Goal: Transaction & Acquisition: Obtain resource

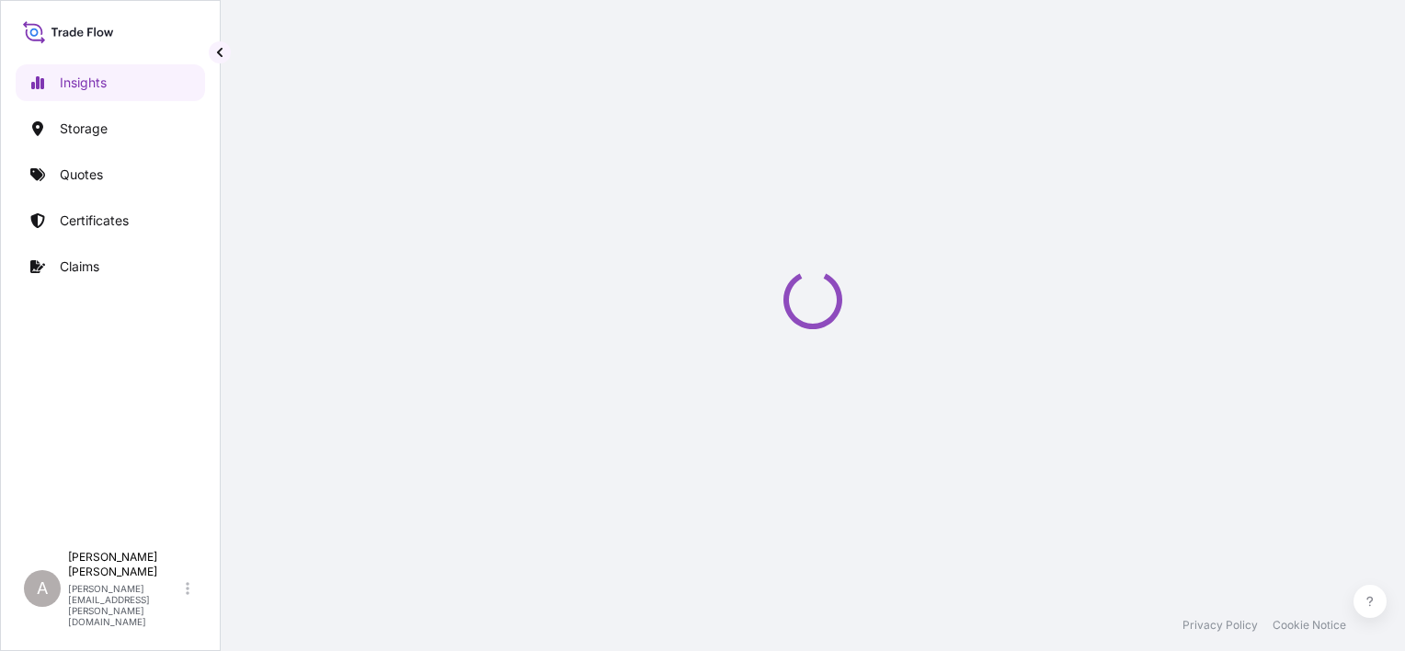
select select "2025"
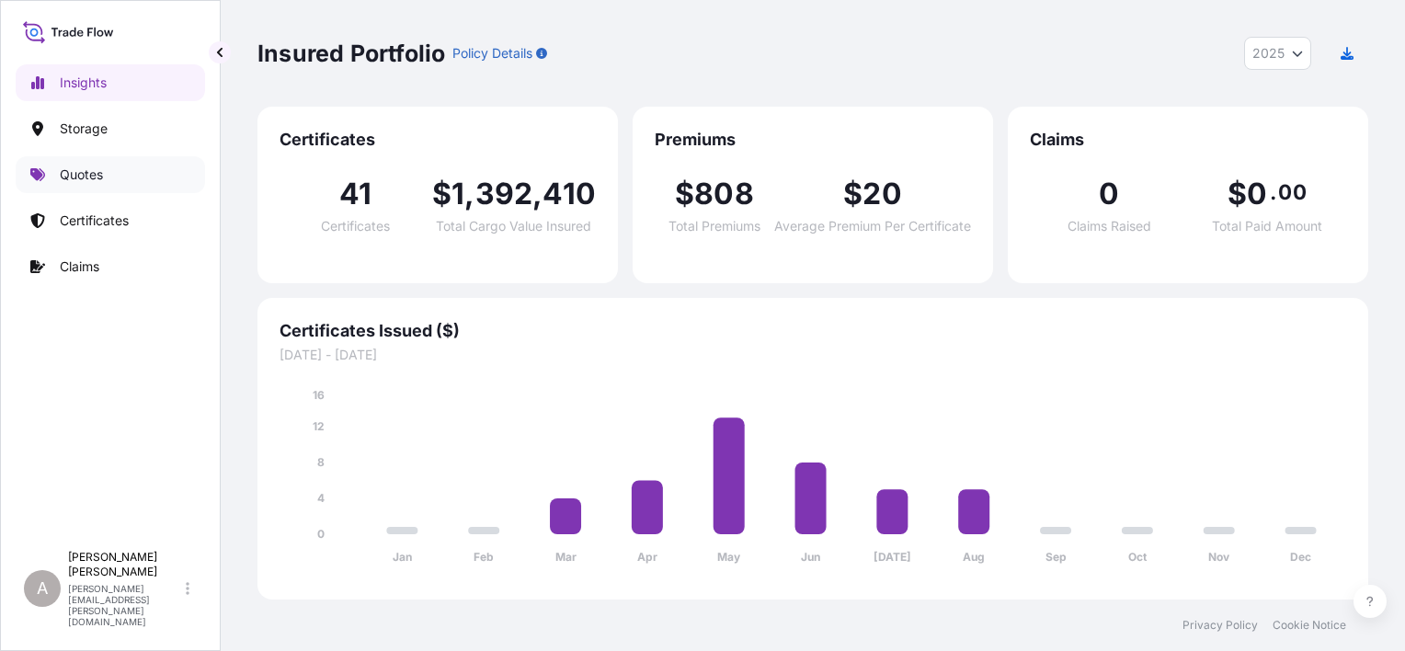
click at [149, 171] on link "Quotes" at bounding box center [110, 174] width 189 height 37
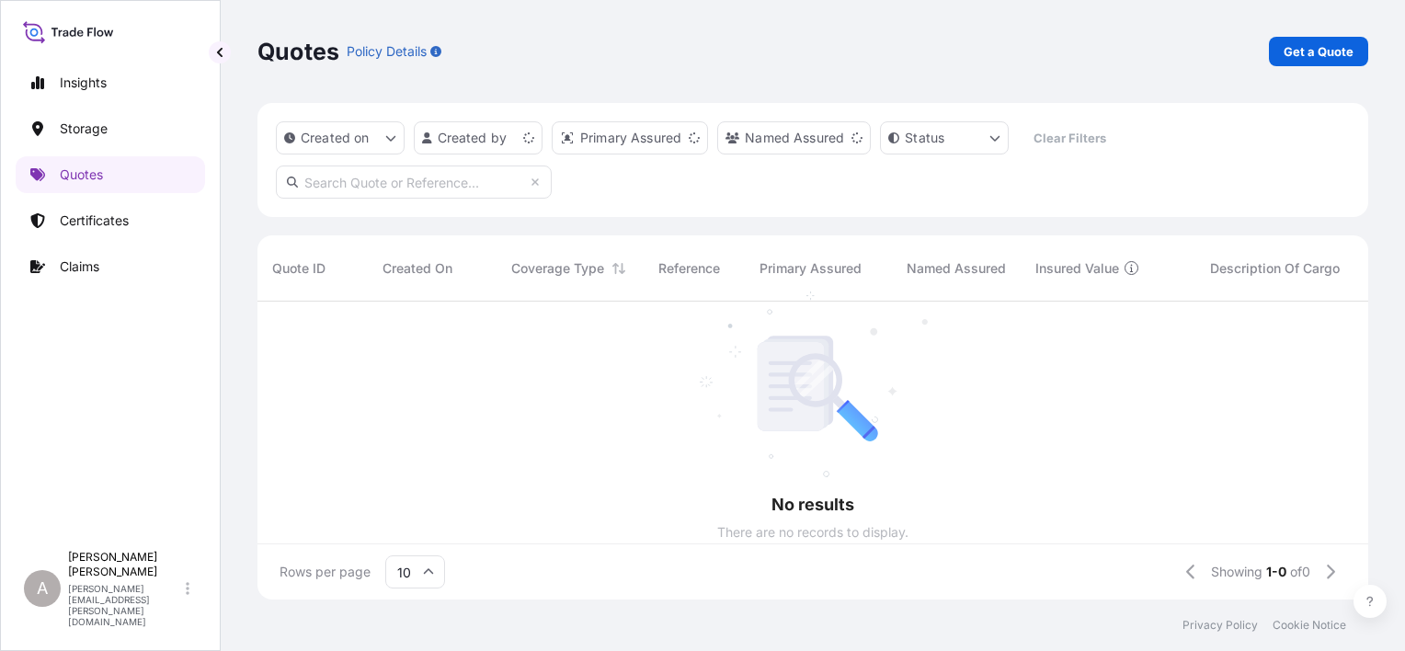
scroll to position [15, 15]
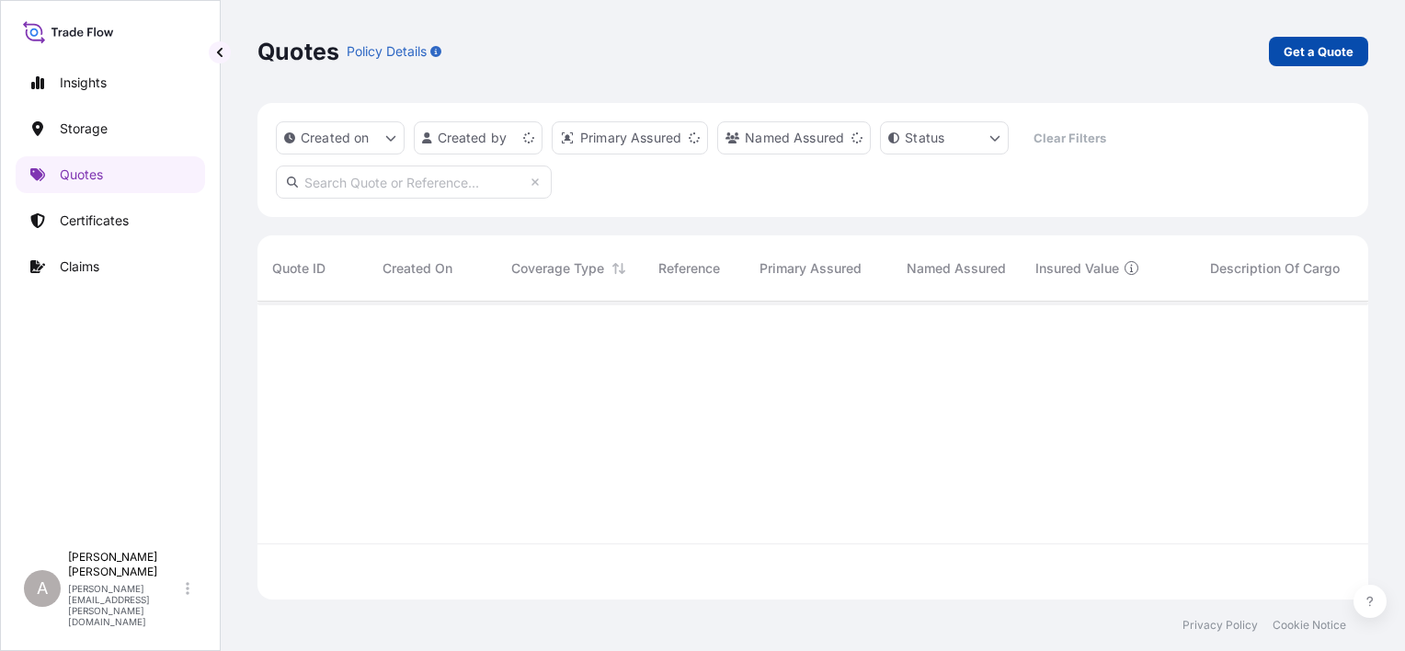
click at [1317, 51] on p "Get a Quote" at bounding box center [1319, 51] width 70 height 18
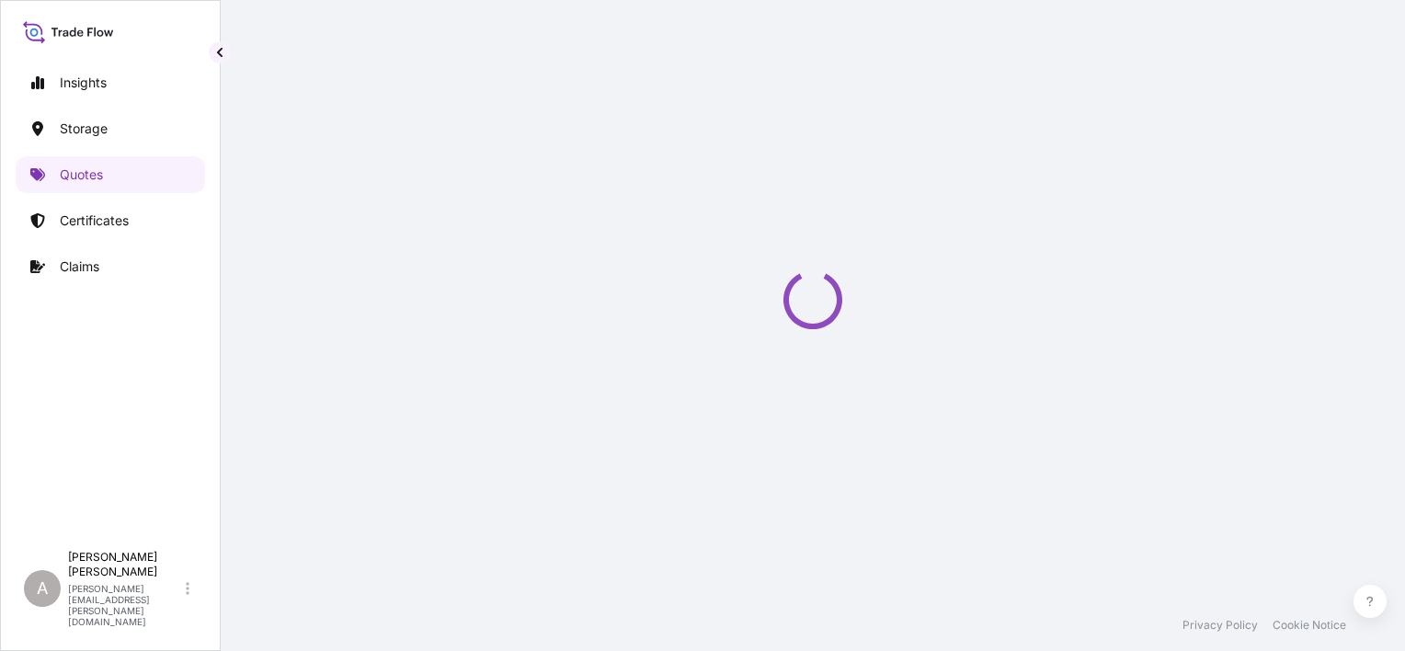
scroll to position [29, 0]
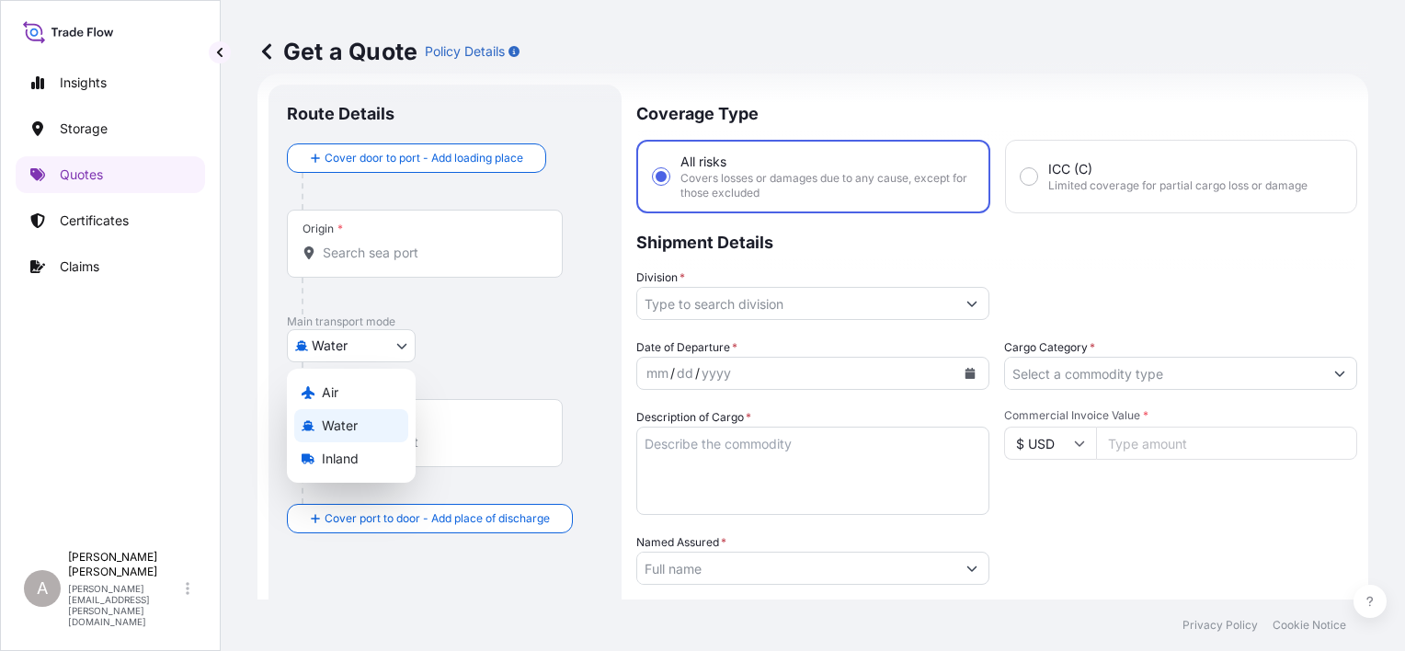
click at [395, 348] on body "Insights Storage Quotes Certificates Claims A [PERSON_NAME] [PERSON_NAME][EMAIL…" at bounding box center [702, 325] width 1405 height 651
click at [364, 450] on div "Inland" at bounding box center [351, 458] width 114 height 33
select select "Inland"
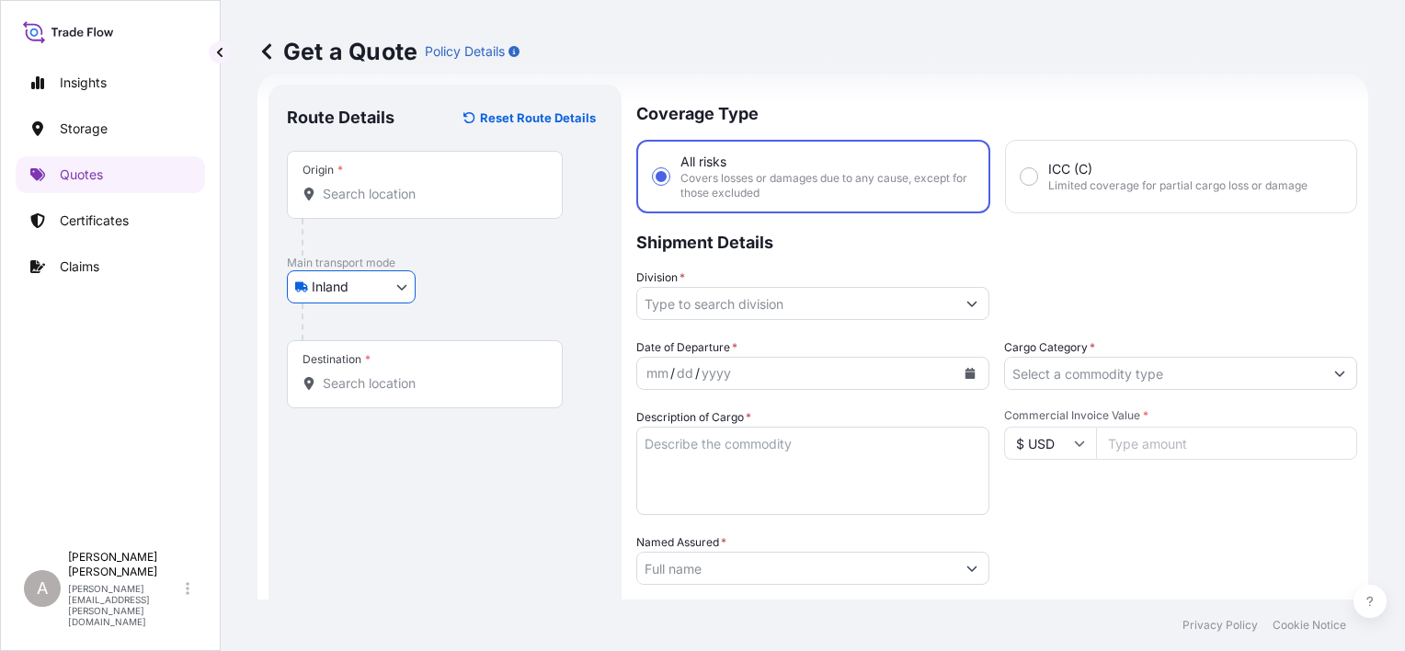
click at [581, 302] on div "Inland Air Water Inland" at bounding box center [445, 286] width 316 height 33
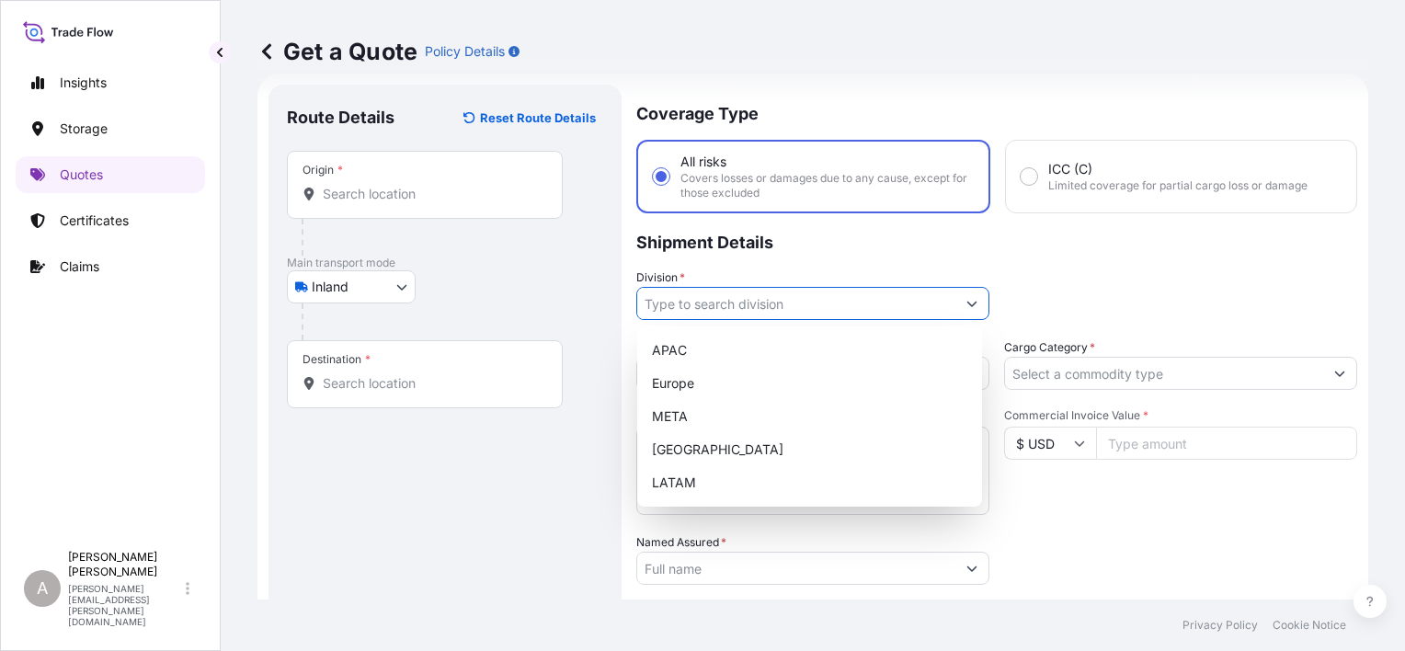
click at [825, 304] on input "Division *" at bounding box center [796, 303] width 318 height 33
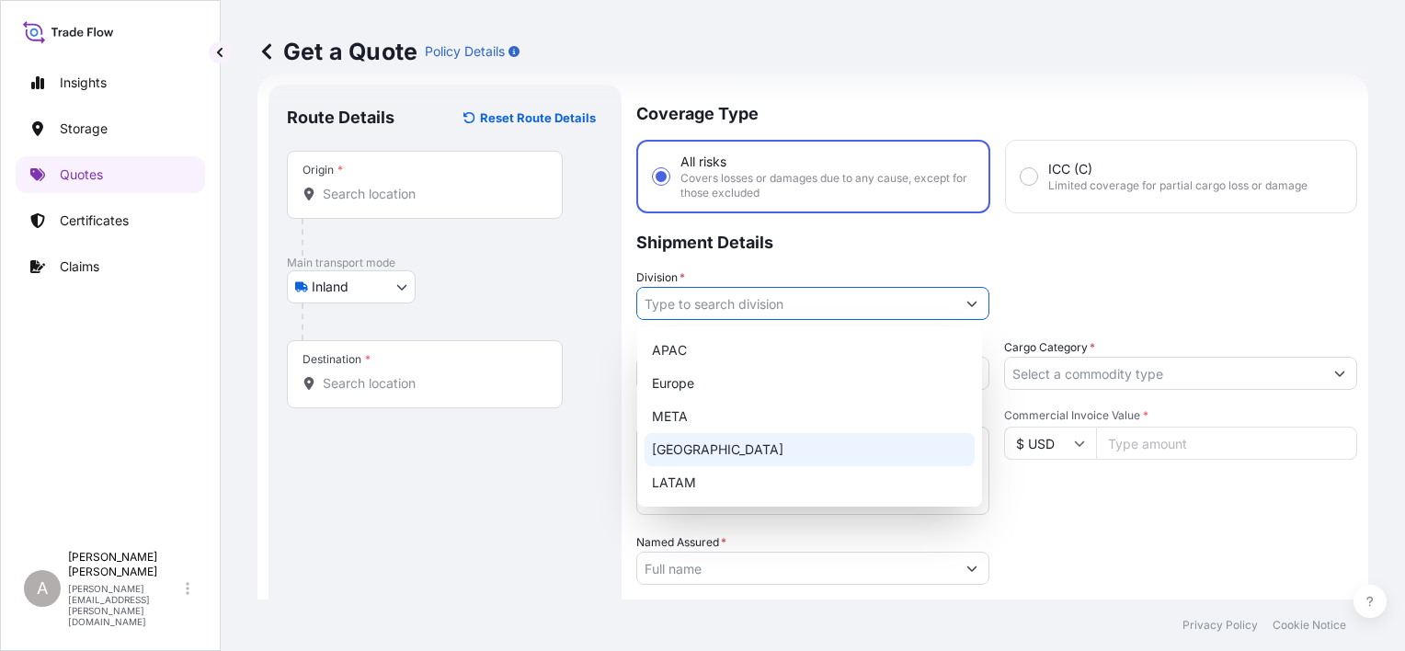
click at [726, 443] on div "[GEOGRAPHIC_DATA]" at bounding box center [810, 449] width 330 height 33
type input "[GEOGRAPHIC_DATA]"
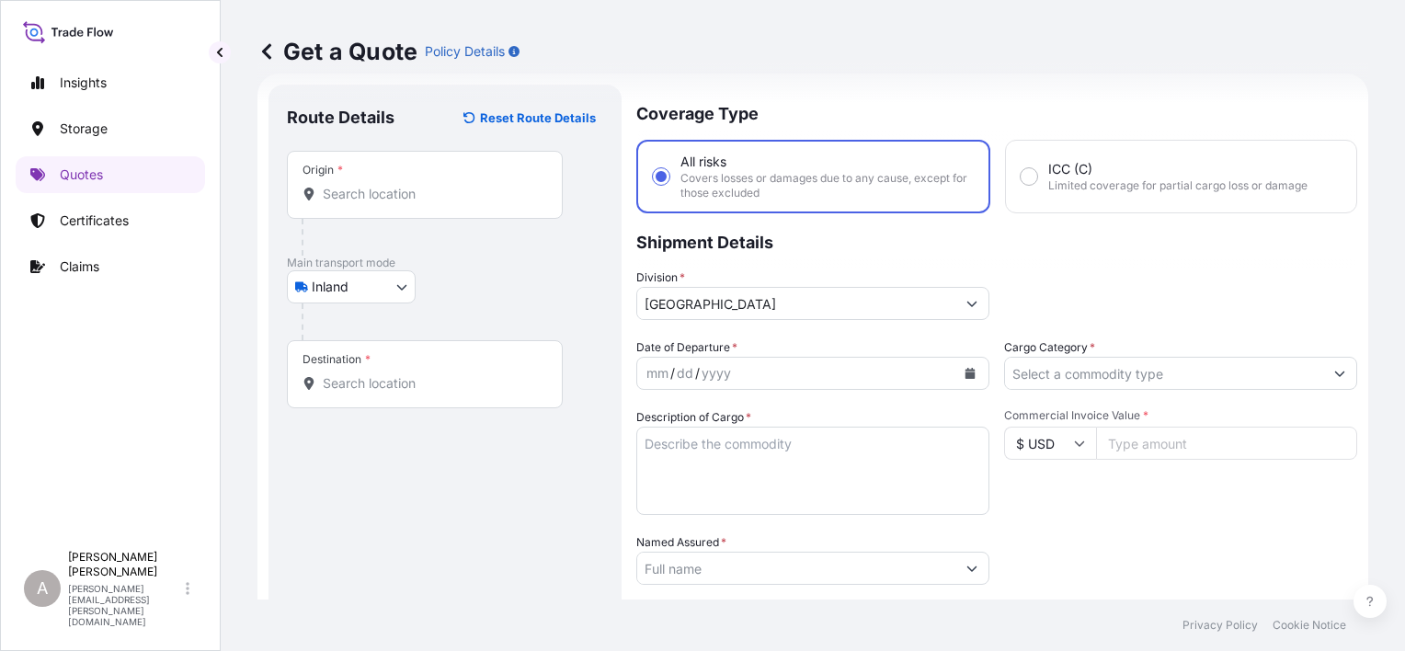
click at [1106, 265] on p "Shipment Details" at bounding box center [996, 240] width 721 height 55
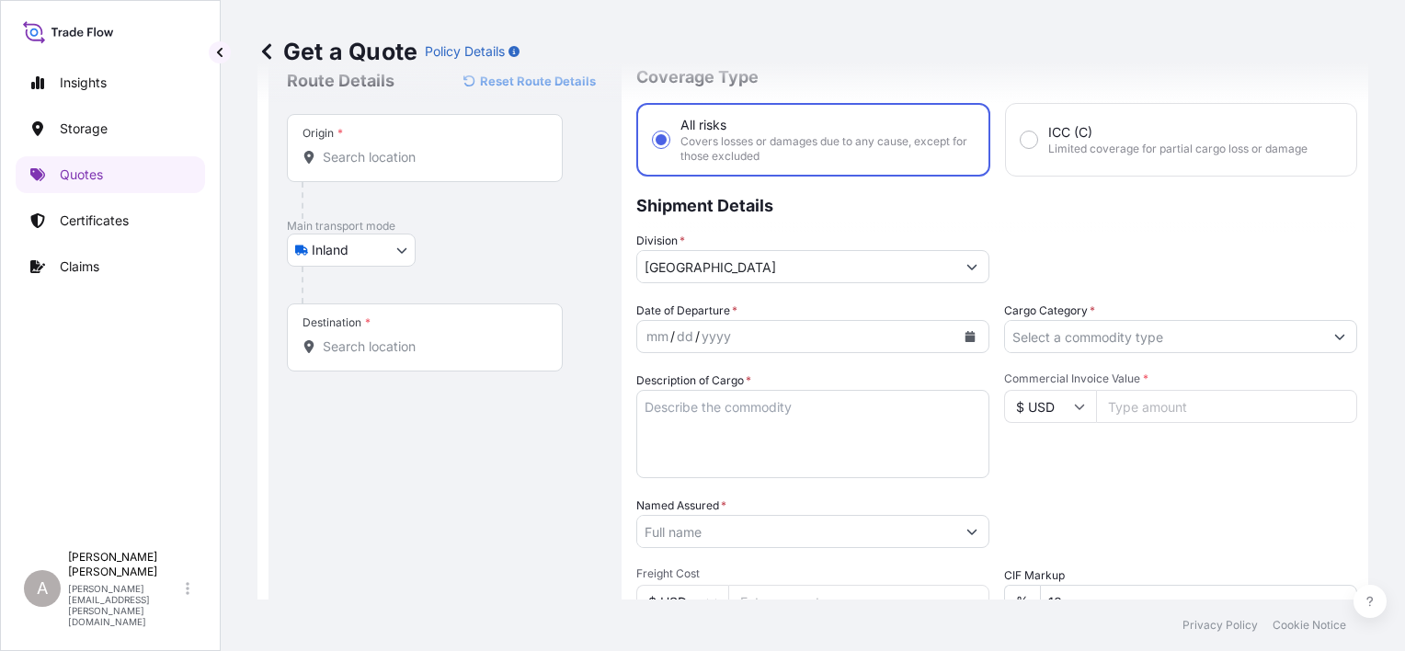
scroll to position [121, 0]
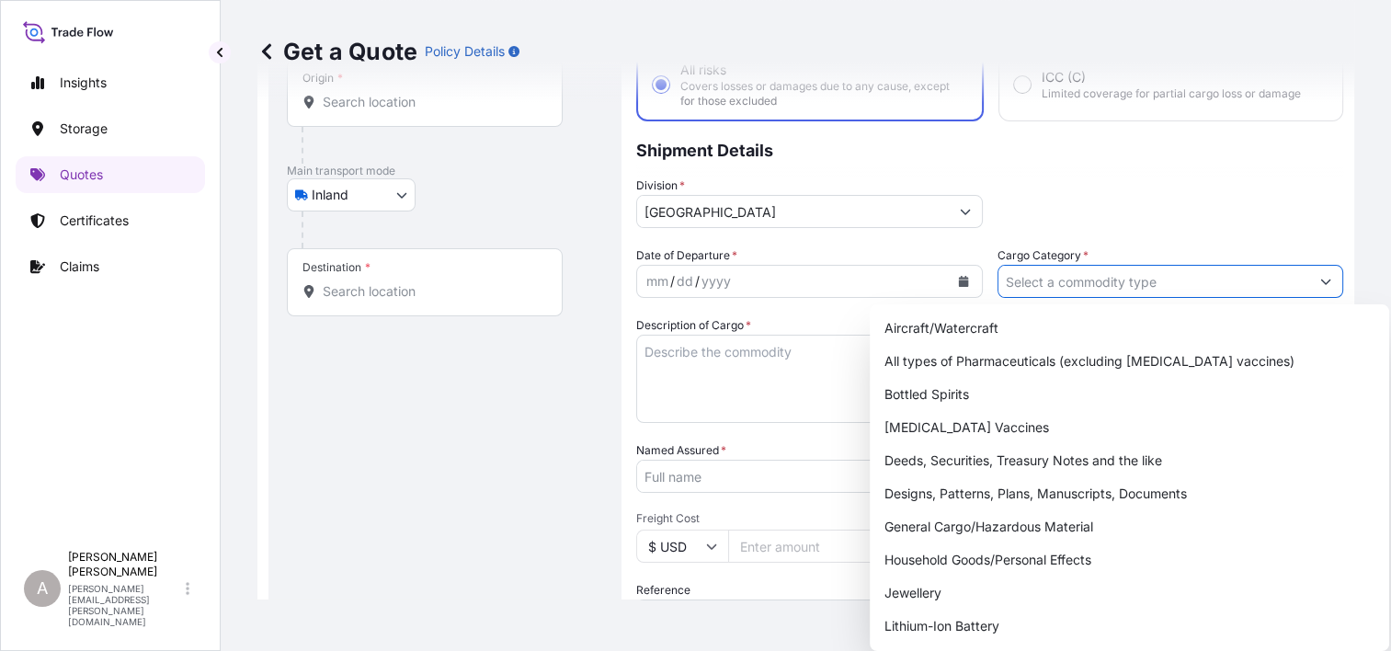
click at [1193, 289] on input "Cargo Category *" at bounding box center [1155, 281] width 312 height 33
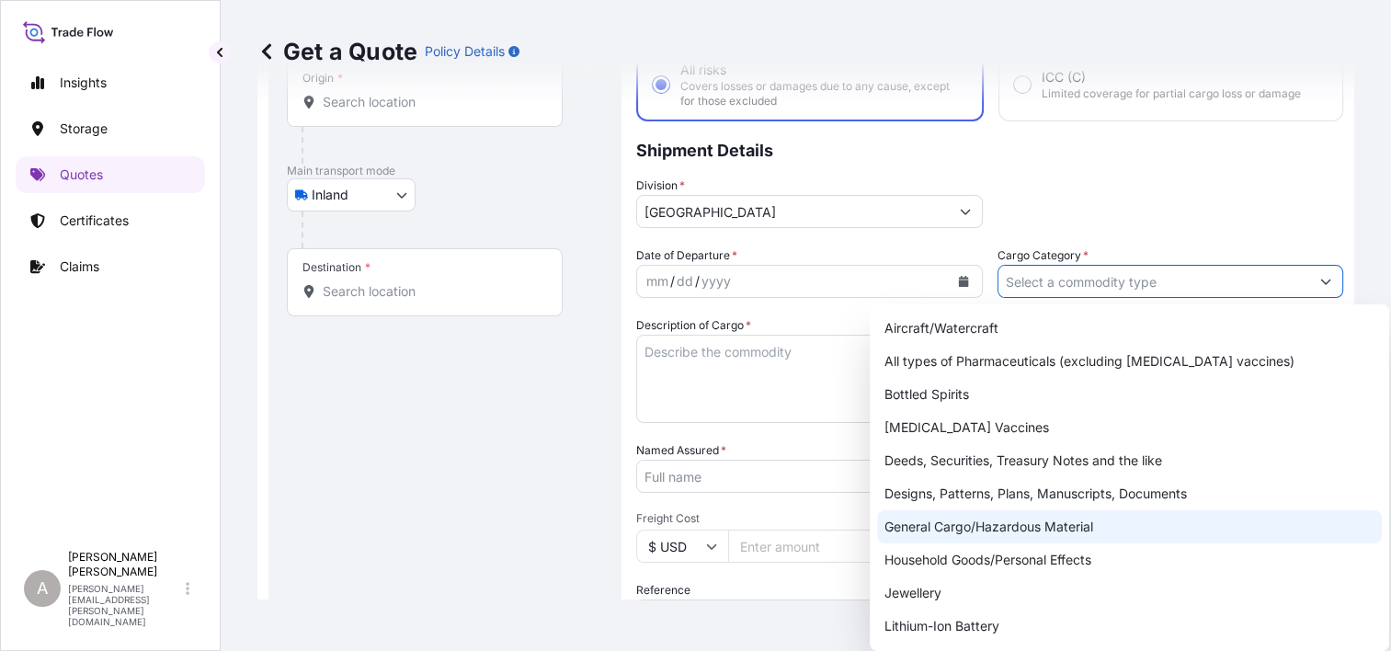
click at [967, 532] on div "General Cargo/Hazardous Material" at bounding box center [1129, 526] width 505 height 33
type input "General Cargo/Hazardous Material"
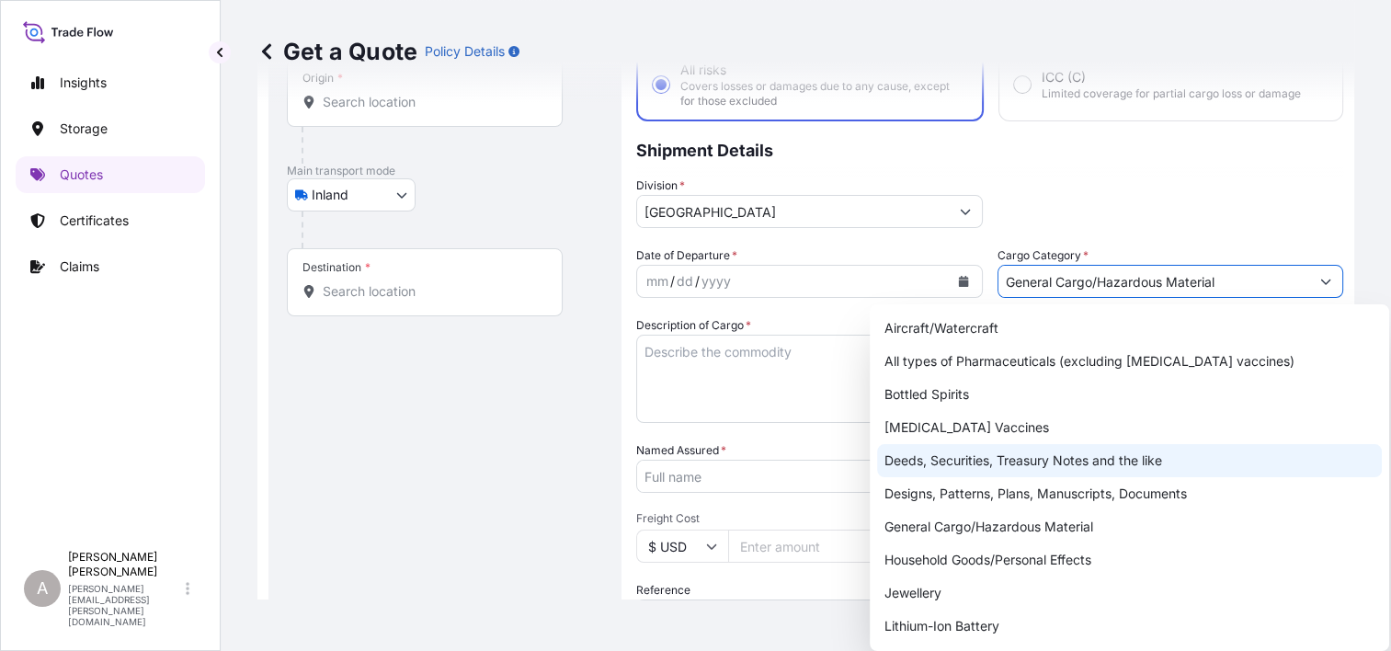
click at [961, 273] on button "Calendar" at bounding box center [963, 281] width 29 height 29
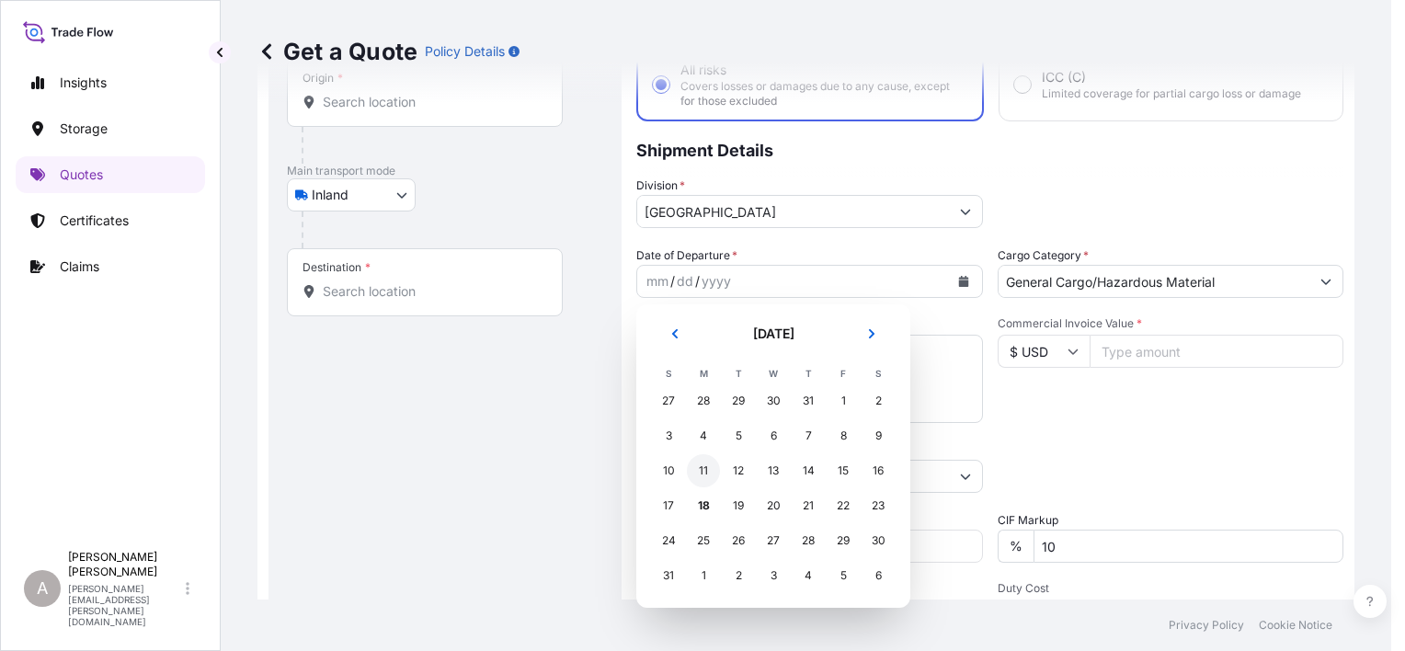
click at [711, 463] on div "11" at bounding box center [703, 470] width 33 height 33
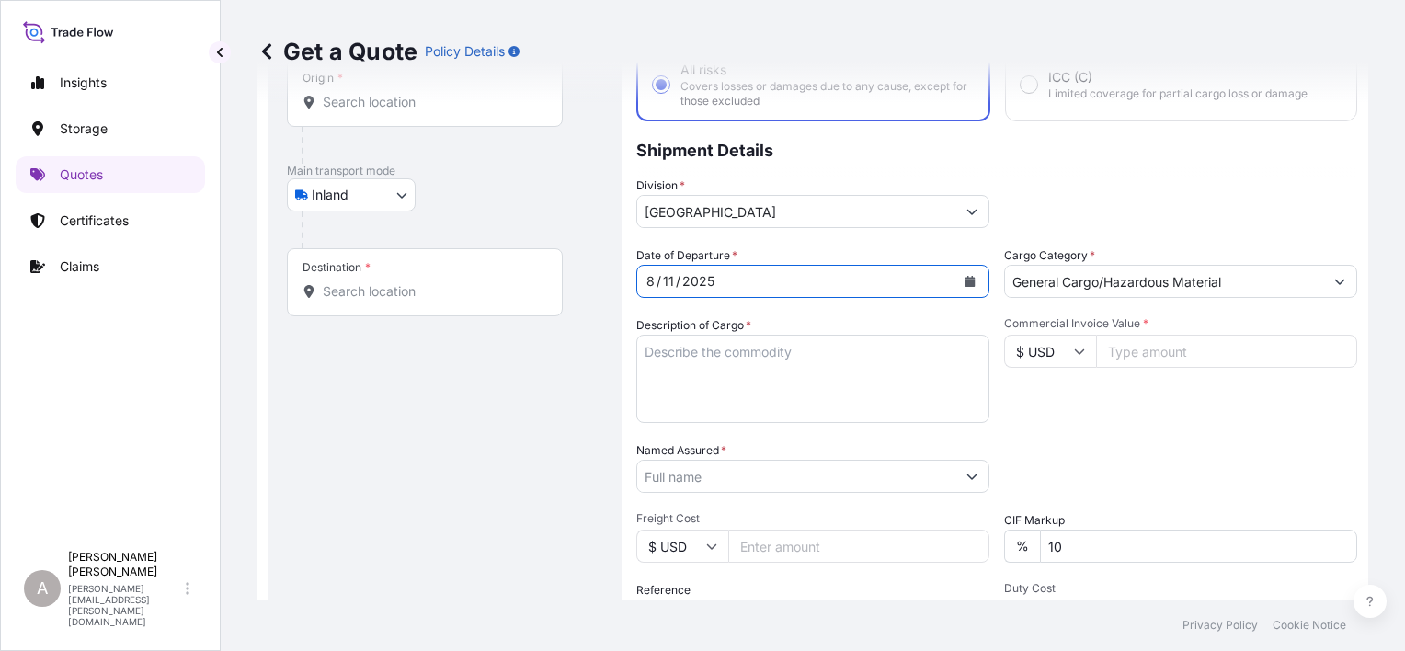
click at [1184, 155] on p "Shipment Details" at bounding box center [996, 148] width 721 height 55
click at [717, 382] on textarea "Description of Cargo *" at bounding box center [812, 379] width 353 height 88
paste textarea "STEEL TIE BOLTS 297"
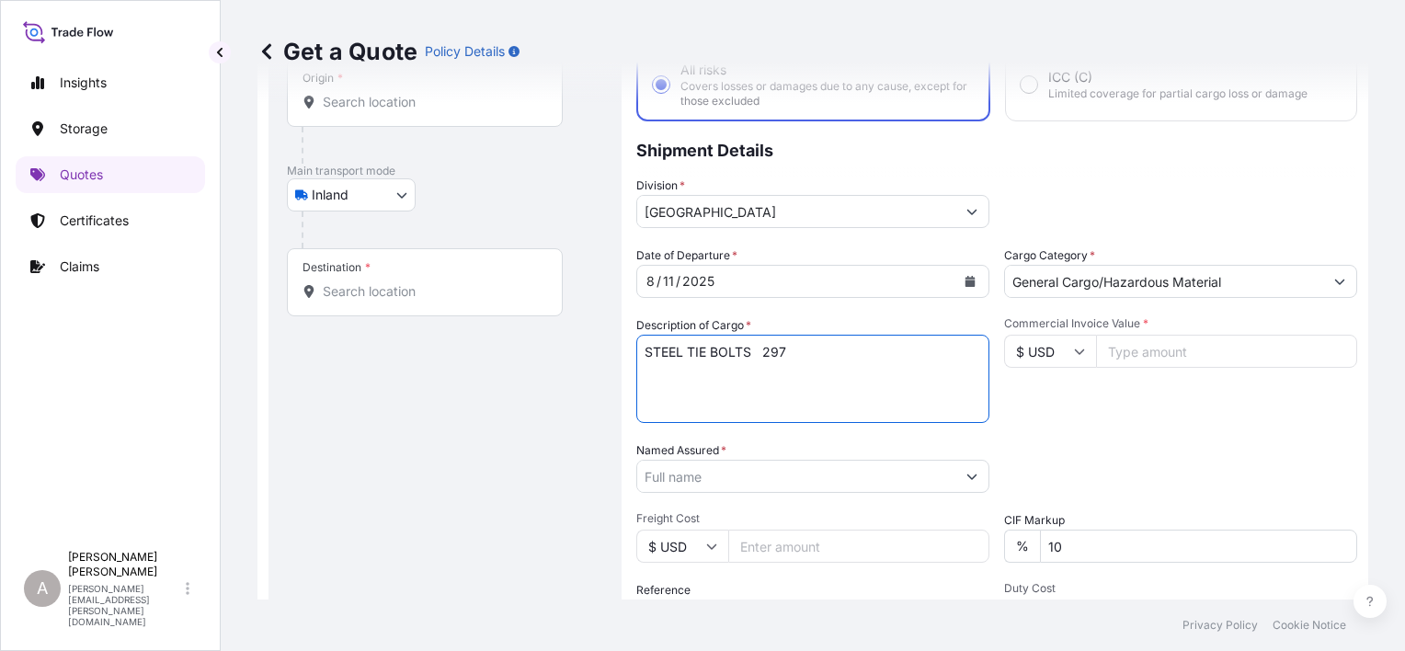
click at [759, 354] on textarea "STEEL TIE BOLTS 297" at bounding box center [812, 379] width 353 height 88
type textarea "STEEL TIE BOLTS 297"
click at [1113, 358] on input "Commercial Invoice Value *" at bounding box center [1226, 351] width 261 height 33
click at [1141, 355] on input "Commercial Invoice Value *" at bounding box center [1226, 351] width 261 height 33
paste input "132089.00"
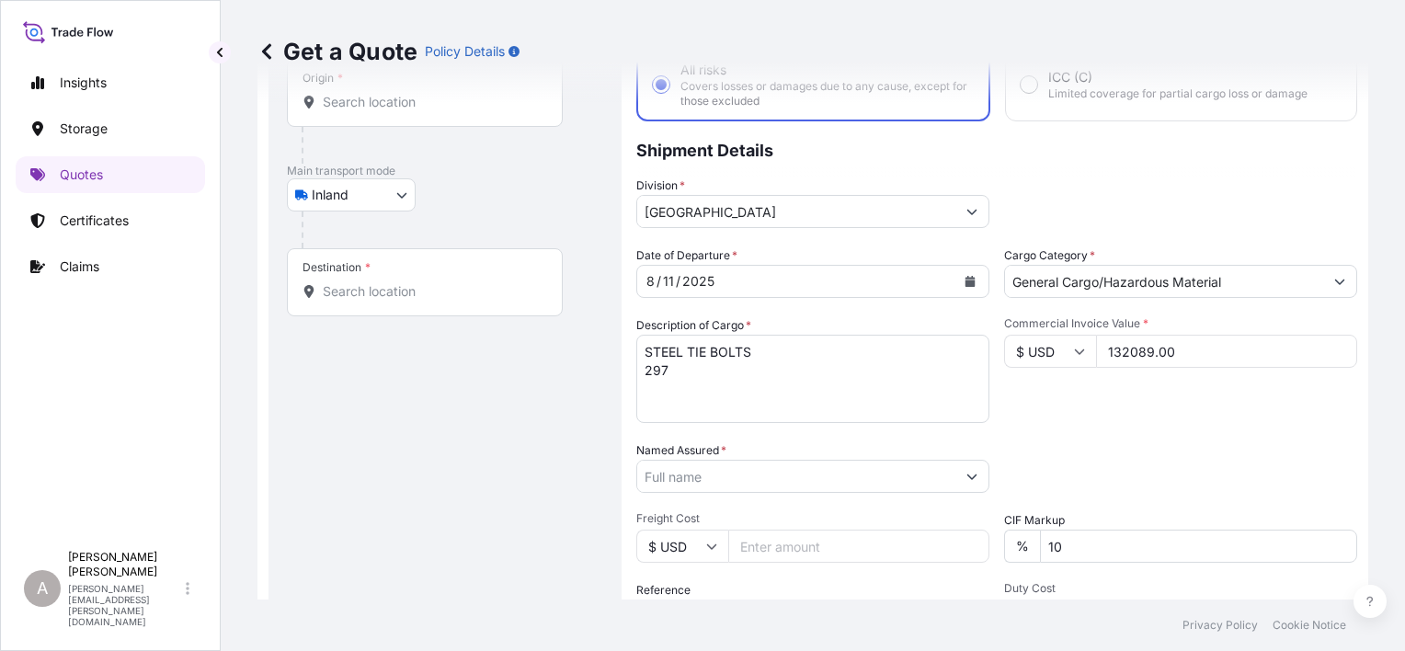
type input "132089.00"
click at [1140, 447] on div "Packing Category Type to search a container mode Please select a primary mode o…" at bounding box center [1180, 466] width 353 height 51
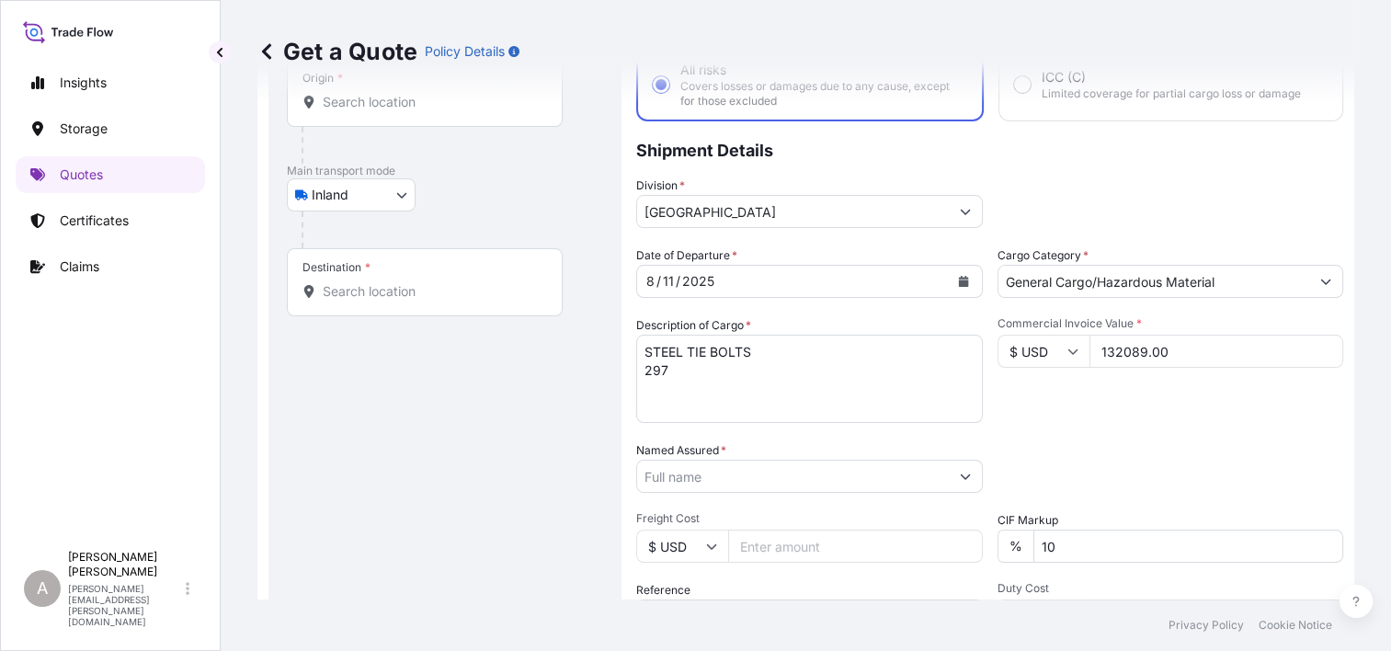
click at [860, 469] on input "Named Assured *" at bounding box center [793, 476] width 312 height 33
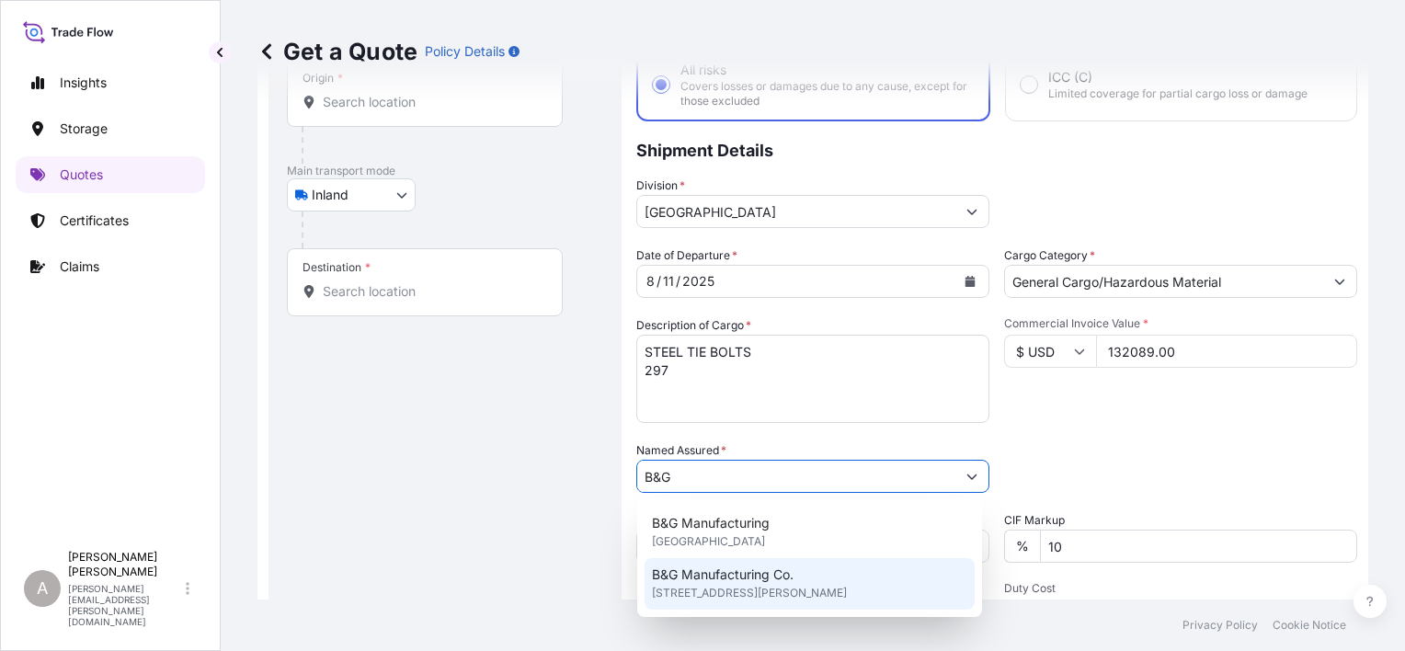
click at [755, 581] on span "B&G Manufacturing Co." at bounding box center [723, 575] width 142 height 18
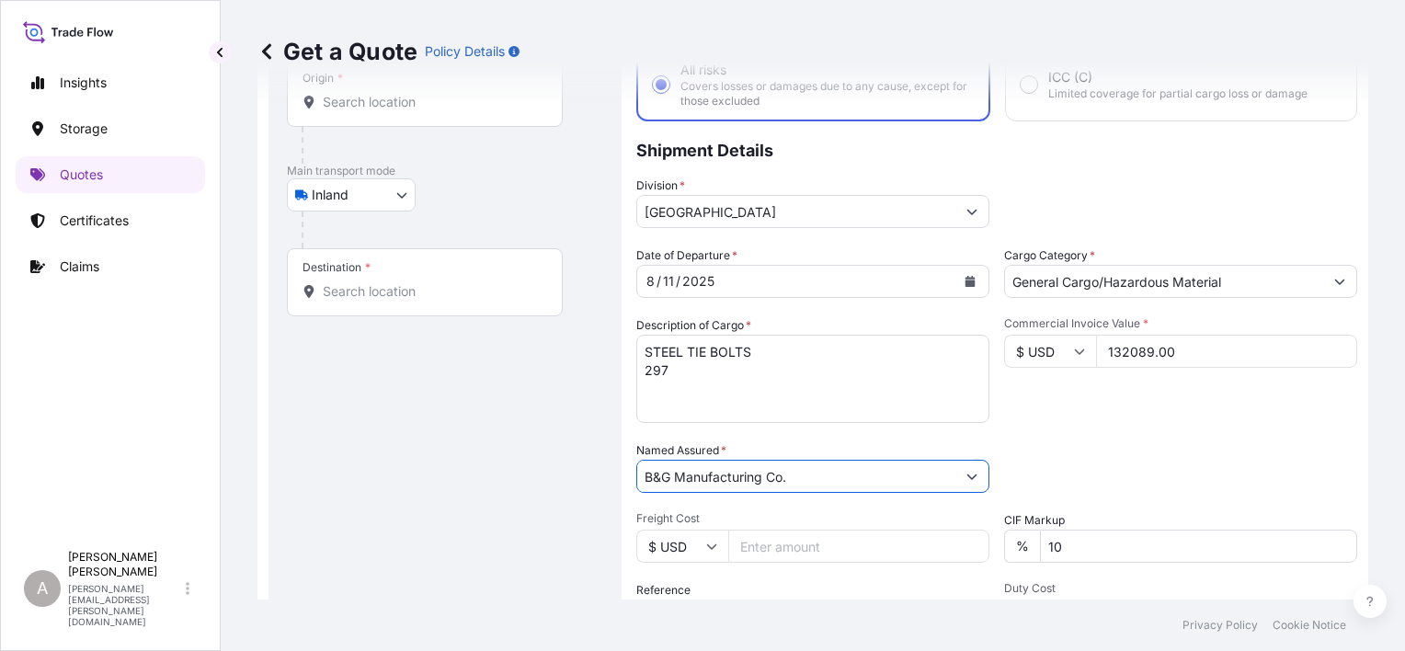
type input "B&G Manufacturing Co."
click at [1096, 422] on div "Date of Departure * [DATE] Cargo Category * General Cargo/Hazardous Material De…" at bounding box center [996, 474] width 721 height 456
drag, startPoint x: 1059, startPoint y: 545, endPoint x: 982, endPoint y: 557, distance: 78.2
click at [982, 557] on div "Date of Departure * [DATE] Cargo Category * General Cargo/Hazardous Material De…" at bounding box center [996, 474] width 721 height 456
type input "0"
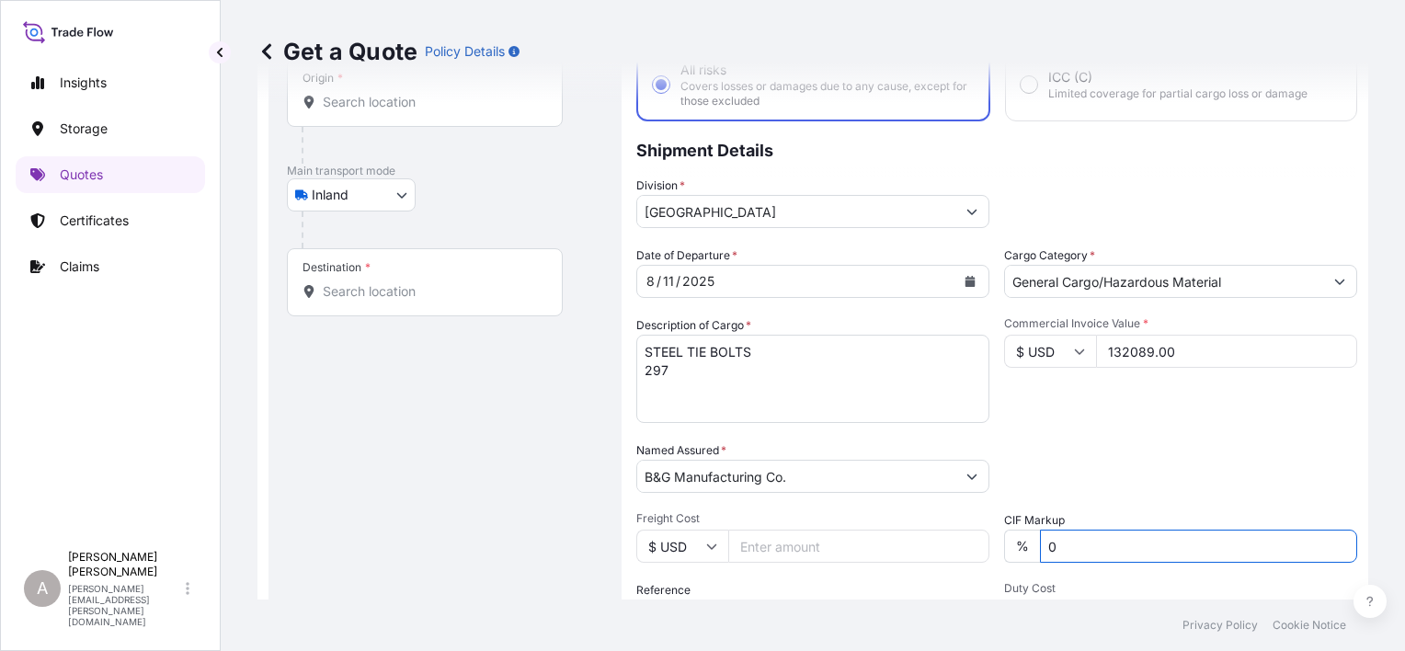
click at [1141, 462] on div "Packing Category Type to search a container mode Please select a primary mode o…" at bounding box center [1180, 466] width 353 height 51
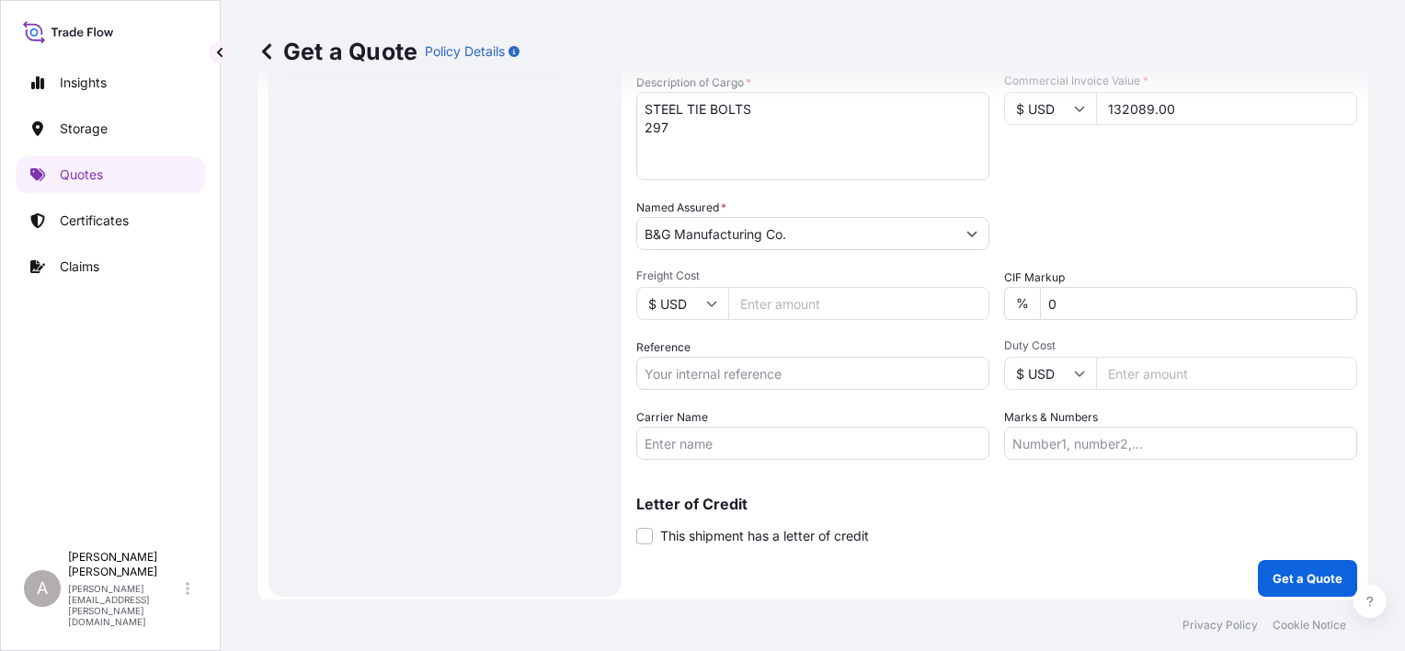
scroll to position [371, 0]
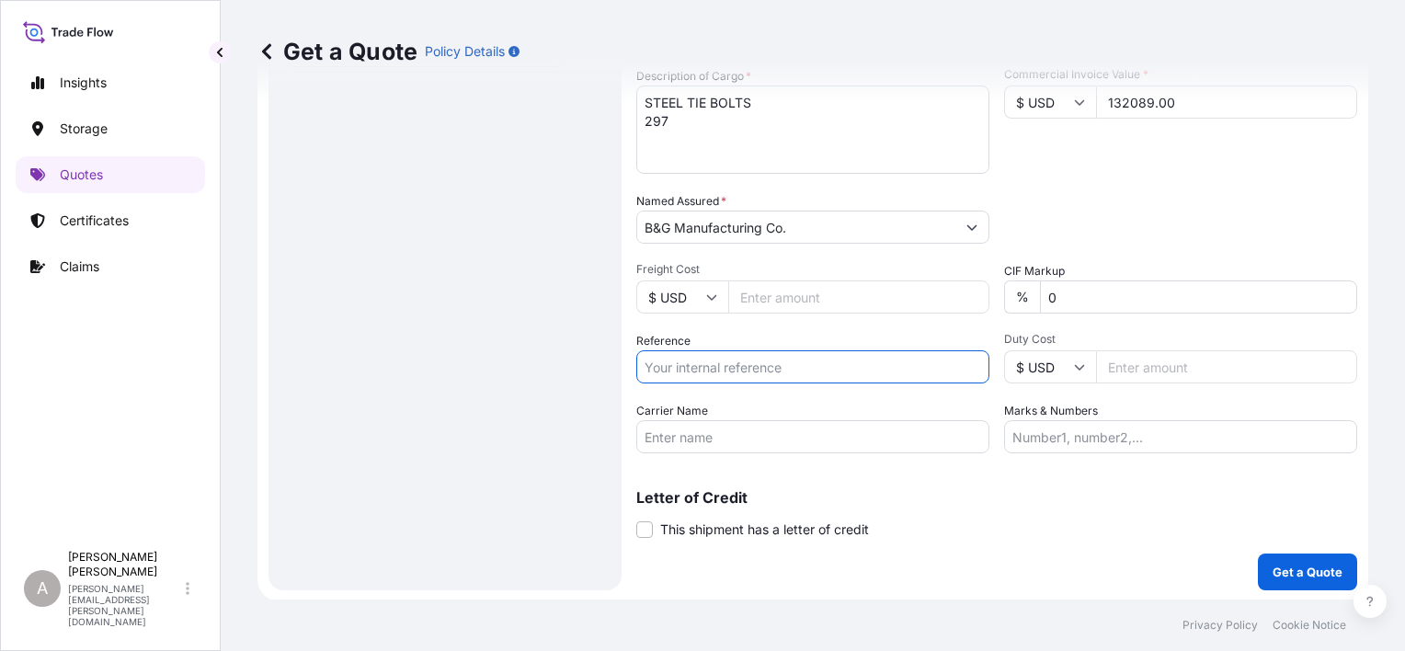
click at [750, 367] on input "Reference" at bounding box center [812, 366] width 353 height 33
paste input "PO 283908"
type input "PO 283908"
drag, startPoint x: 1037, startPoint y: 500, endPoint x: 1024, endPoint y: 496, distance: 13.7
click at [1029, 497] on p "Letter of Credit" at bounding box center [996, 497] width 721 height 15
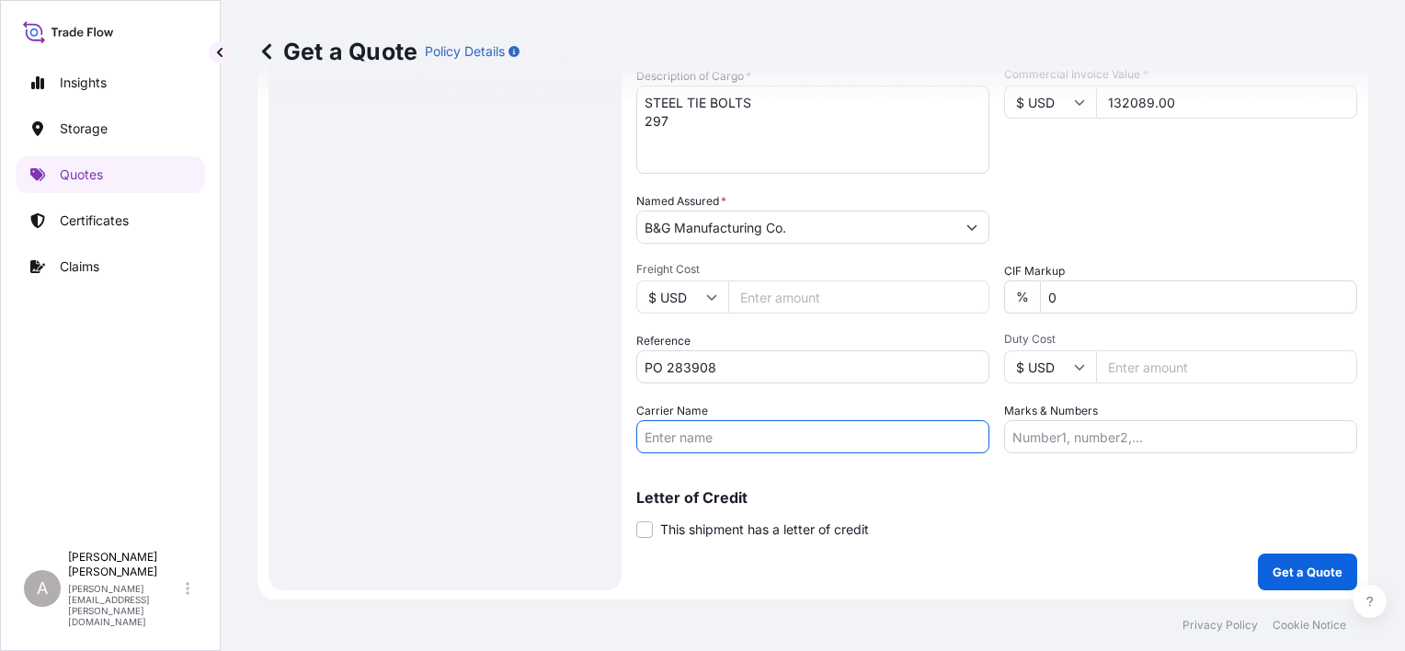
click at [872, 449] on input "Carrier Name" at bounding box center [812, 436] width 353 height 33
paste input "[PERSON_NAME] Trucking"
type input "[PERSON_NAME] Trucking"
click at [945, 530] on div "Letter of Credit This shipment has a letter of credit Letter of credit * Letter…" at bounding box center [996, 514] width 721 height 49
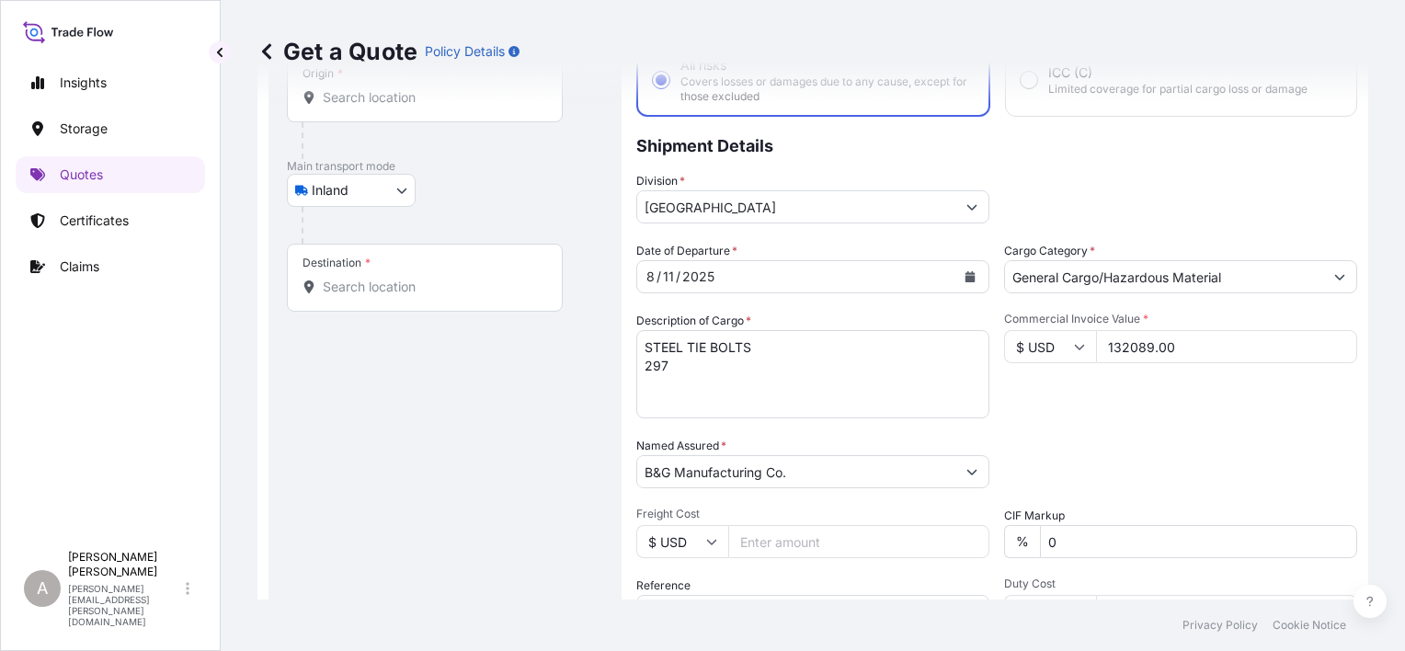
scroll to position [3, 0]
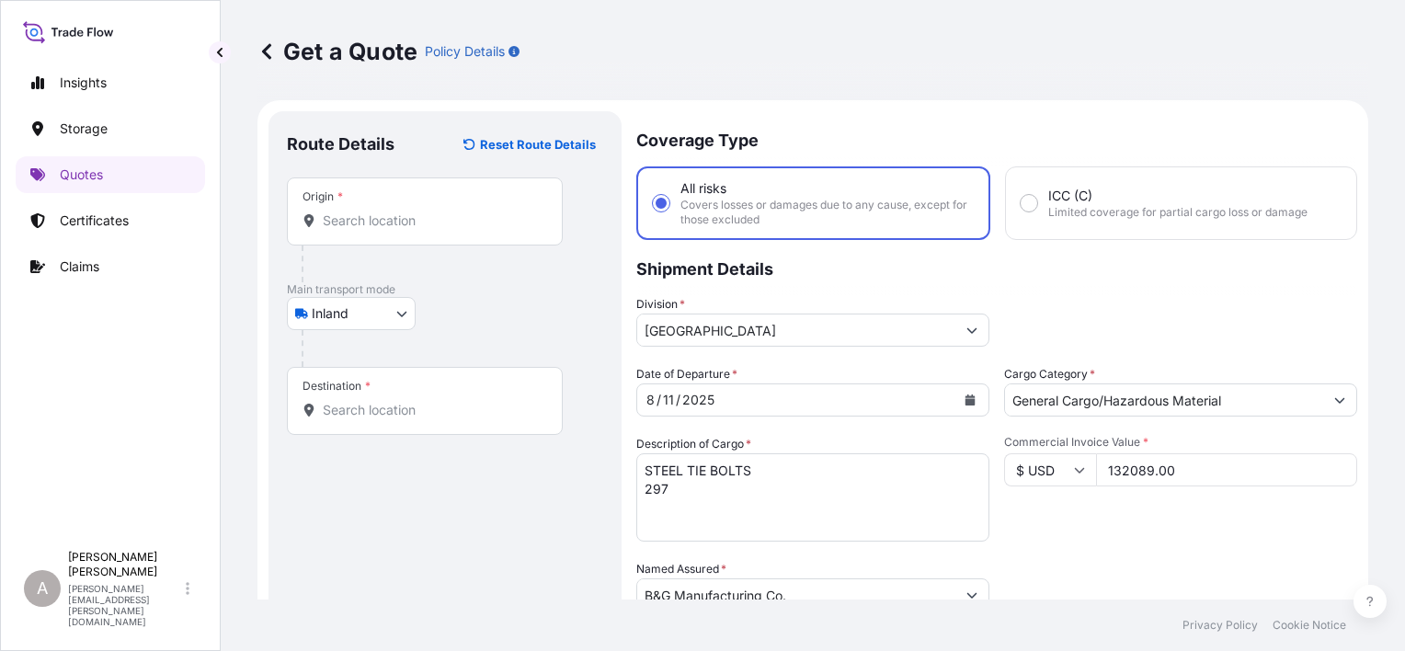
click at [418, 226] on input "Origin *" at bounding box center [431, 221] width 217 height 18
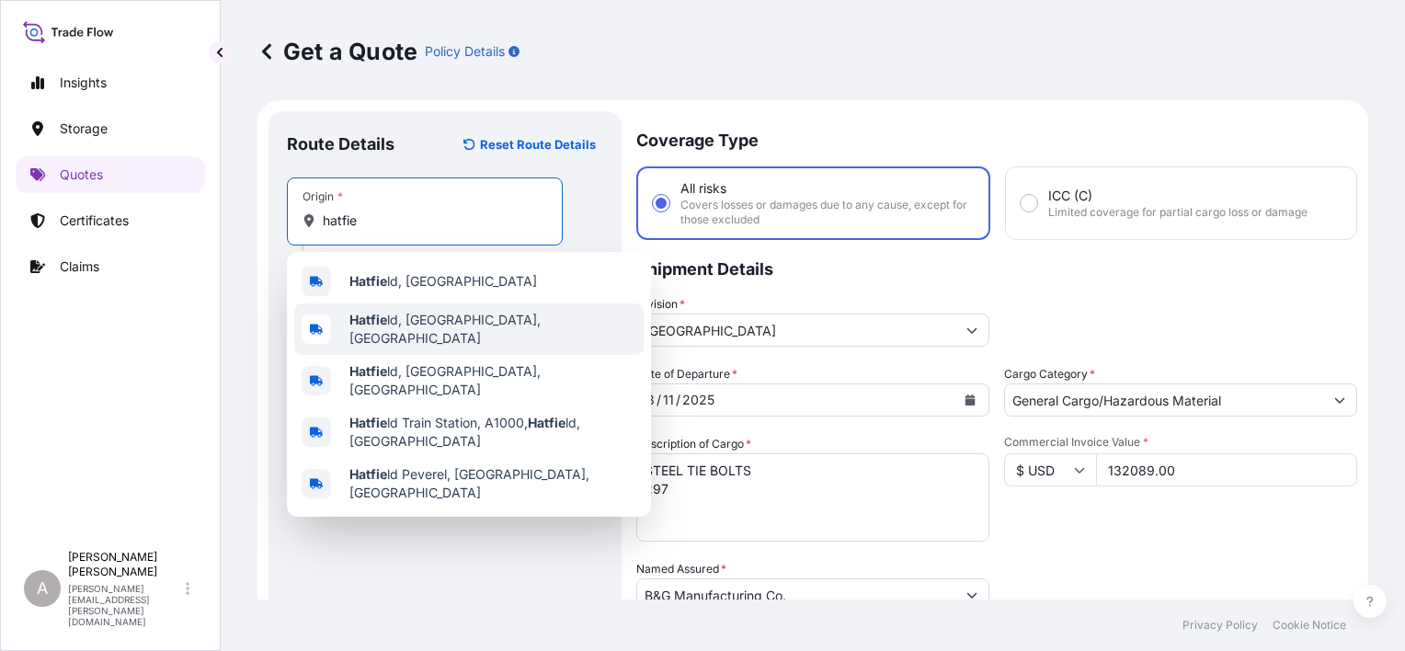
click at [482, 335] on div "Hatfie ld, [GEOGRAPHIC_DATA], [GEOGRAPHIC_DATA]" at bounding box center [468, 328] width 349 height 51
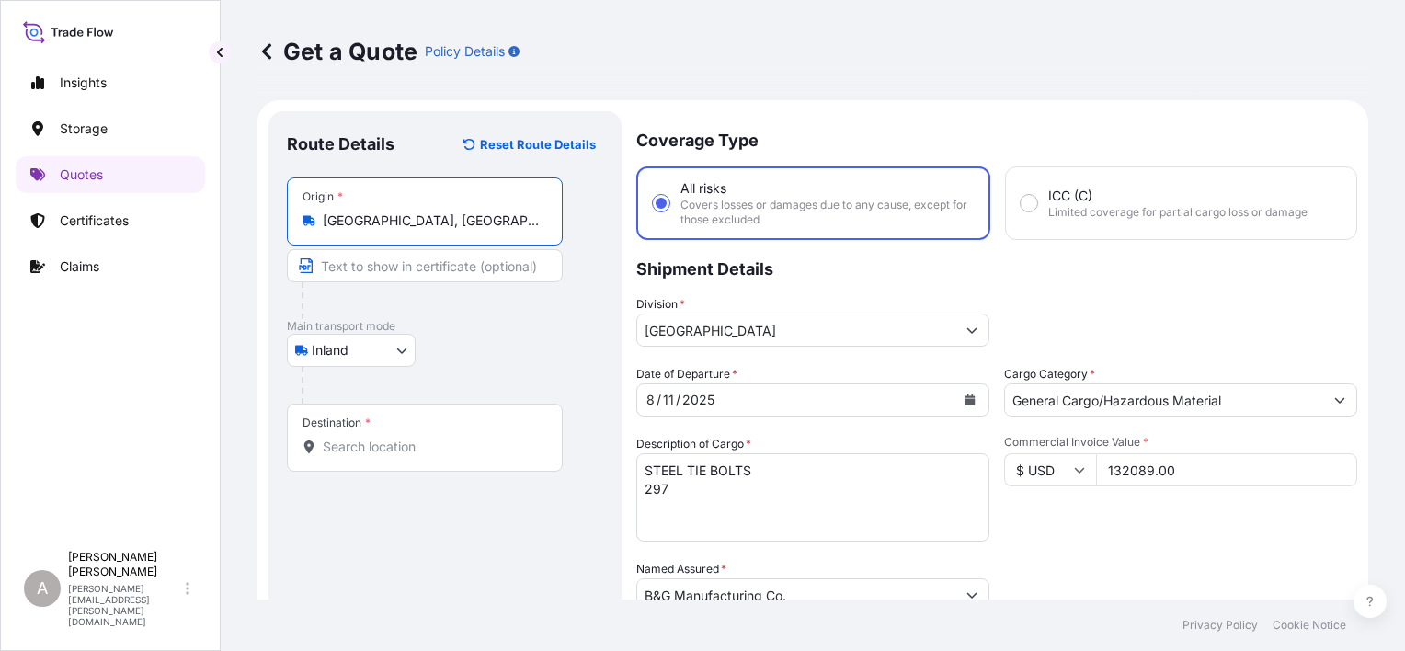
type input "[GEOGRAPHIC_DATA], [GEOGRAPHIC_DATA], [GEOGRAPHIC_DATA]"
click at [408, 427] on div "Destination *" at bounding box center [425, 438] width 276 height 68
click at [408, 438] on input "Destination *" at bounding box center [431, 447] width 217 height 18
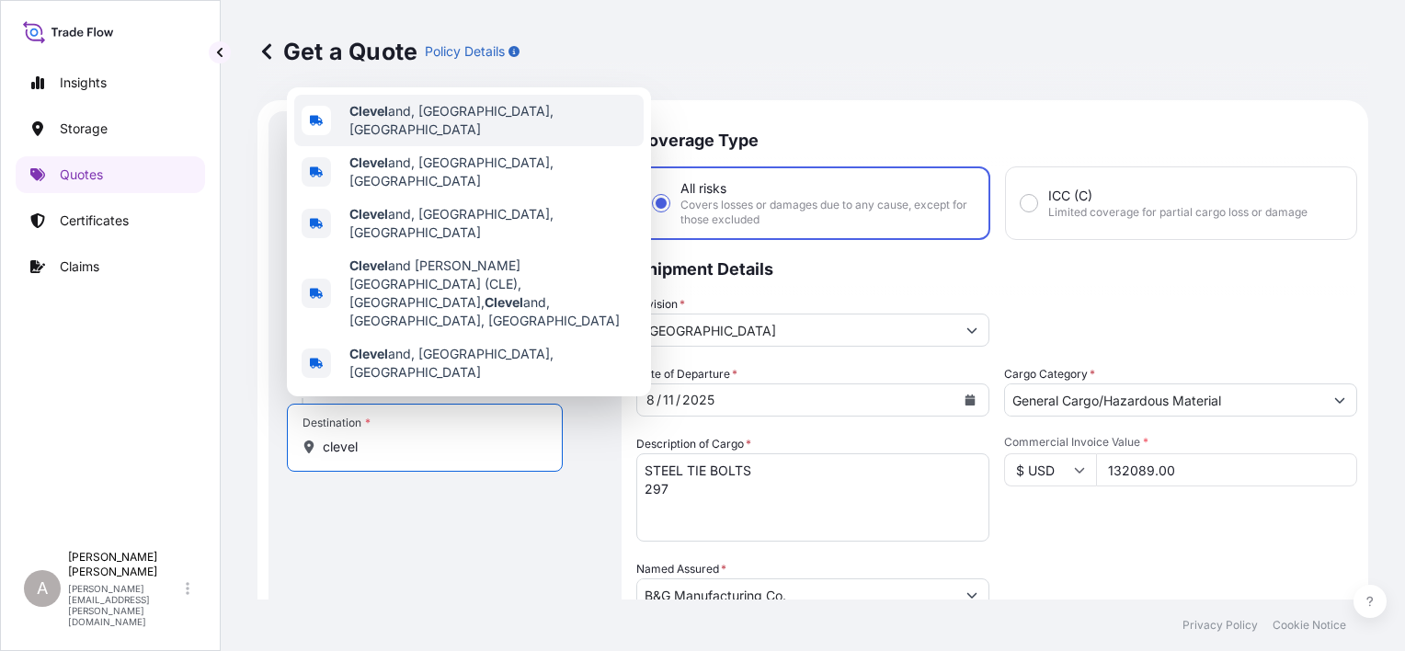
click at [492, 146] on div "Clevel and, [GEOGRAPHIC_DATA], [GEOGRAPHIC_DATA]" at bounding box center [468, 120] width 349 height 51
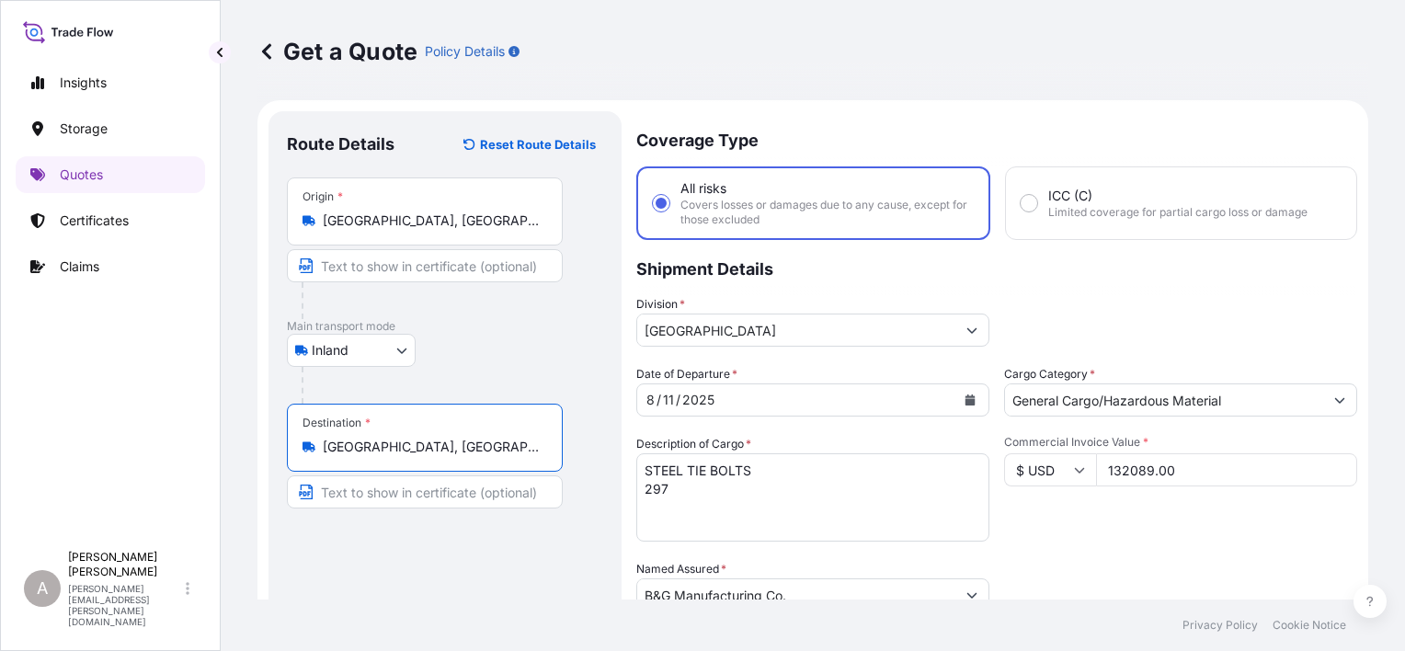
type input "[GEOGRAPHIC_DATA], [GEOGRAPHIC_DATA], [GEOGRAPHIC_DATA]"
click at [452, 594] on div "Route Details Reset Route Details Place of loading Road / [GEOGRAPHIC_DATA] / I…" at bounding box center [445, 535] width 316 height 810
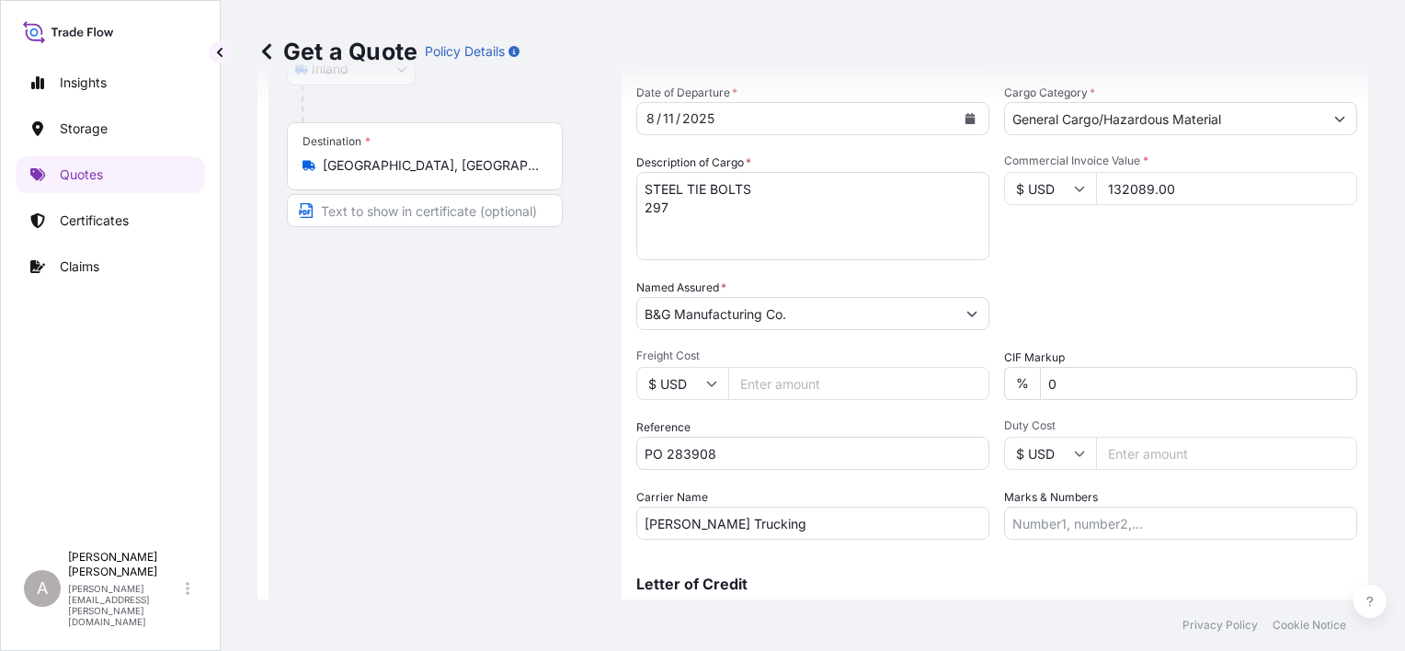
scroll to position [371, 0]
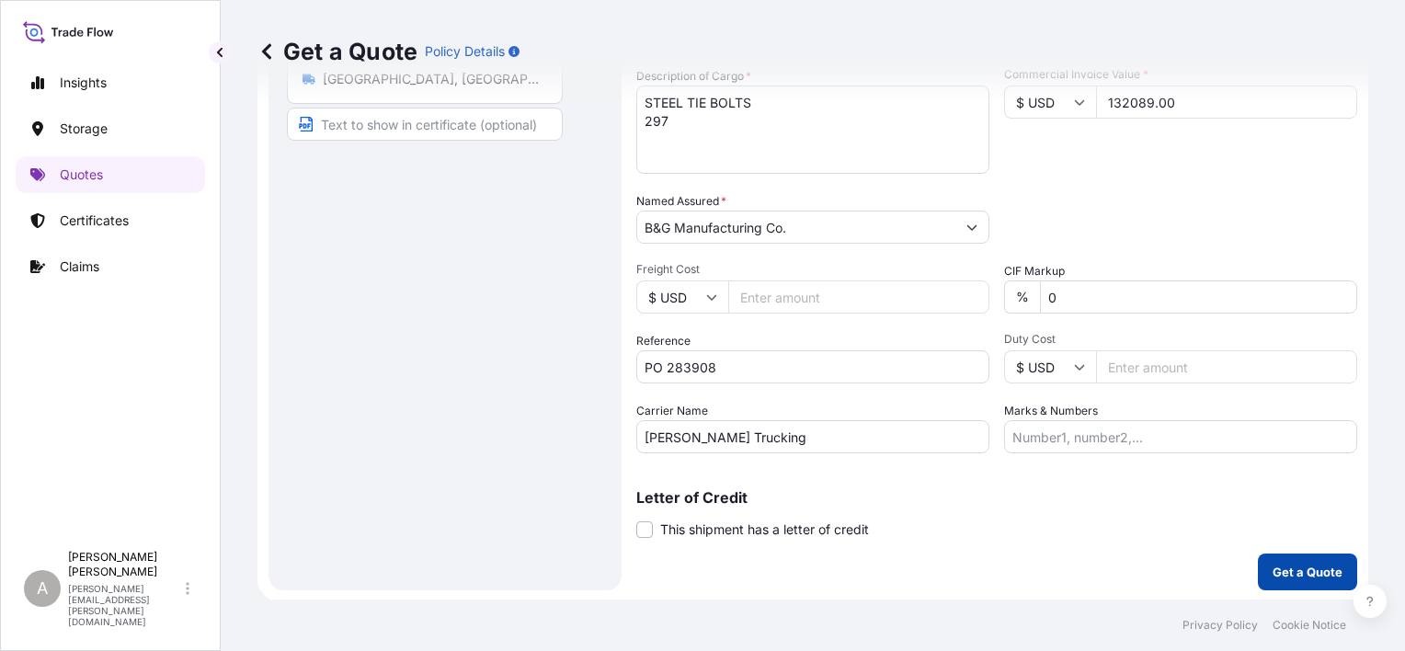
click at [1321, 568] on p "Get a Quote" at bounding box center [1308, 572] width 70 height 18
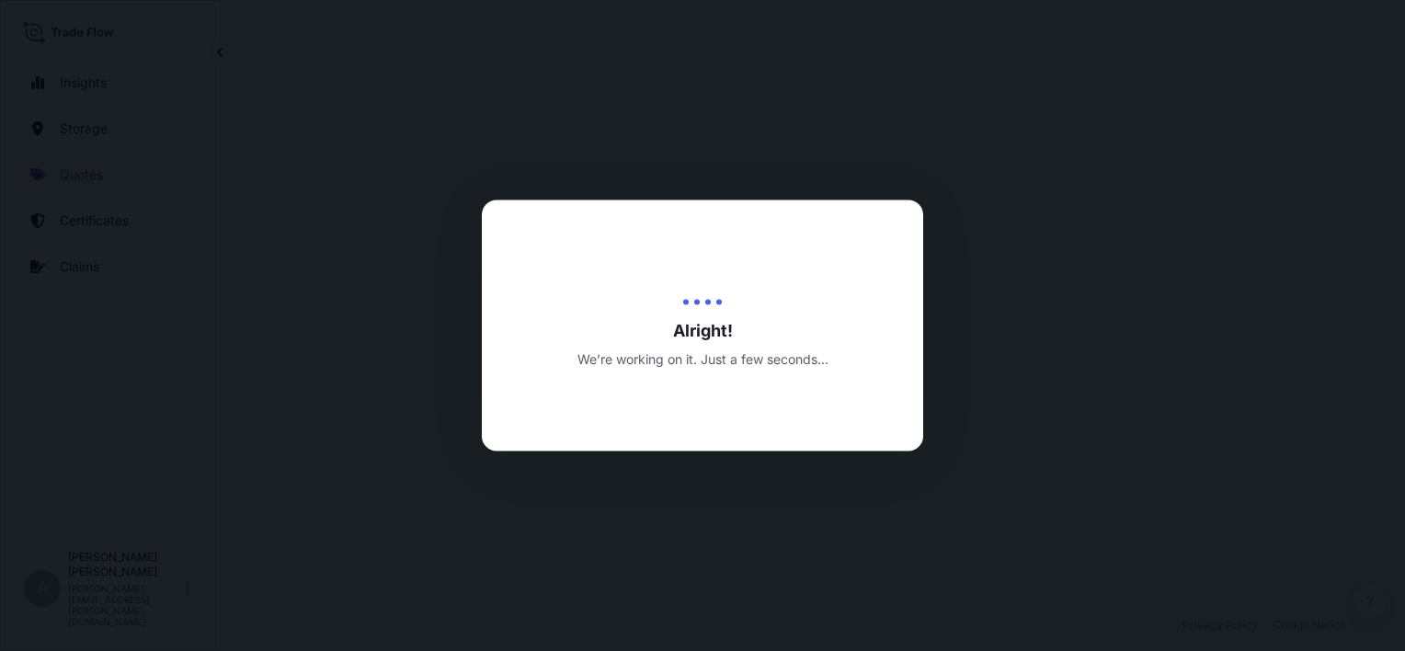
select select "Inland"
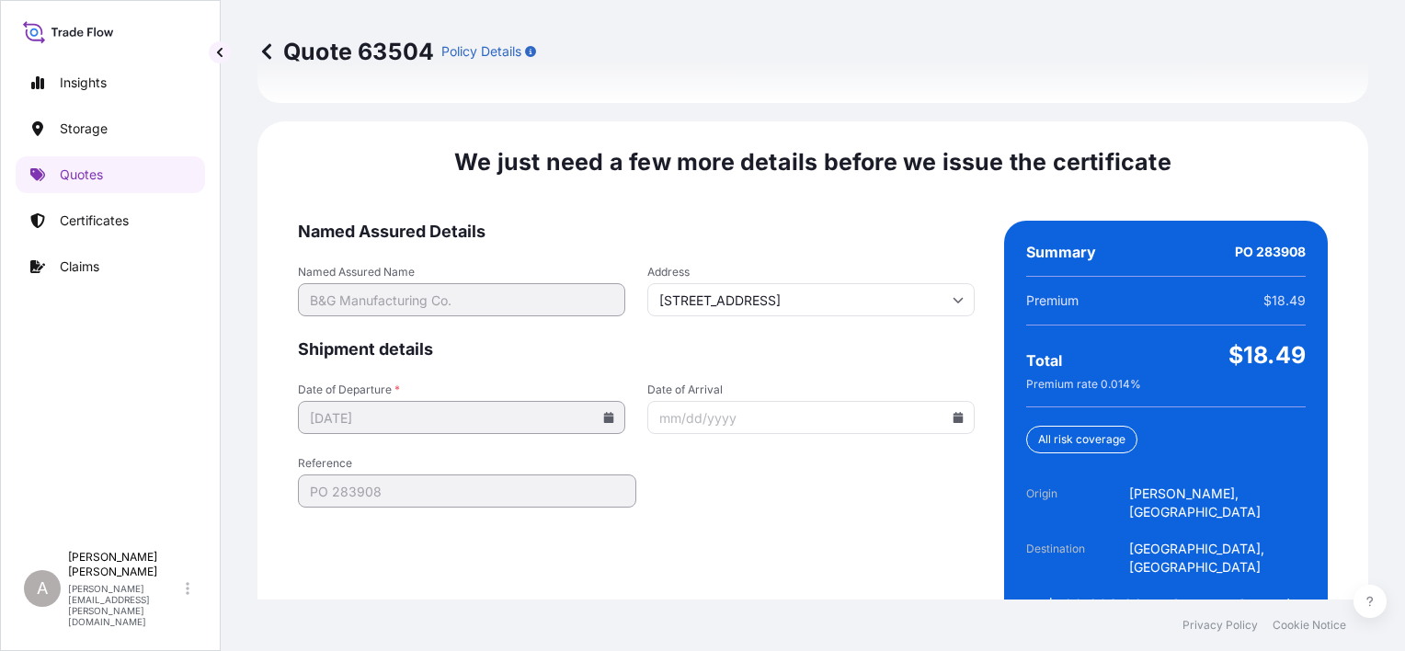
scroll to position [2840, 0]
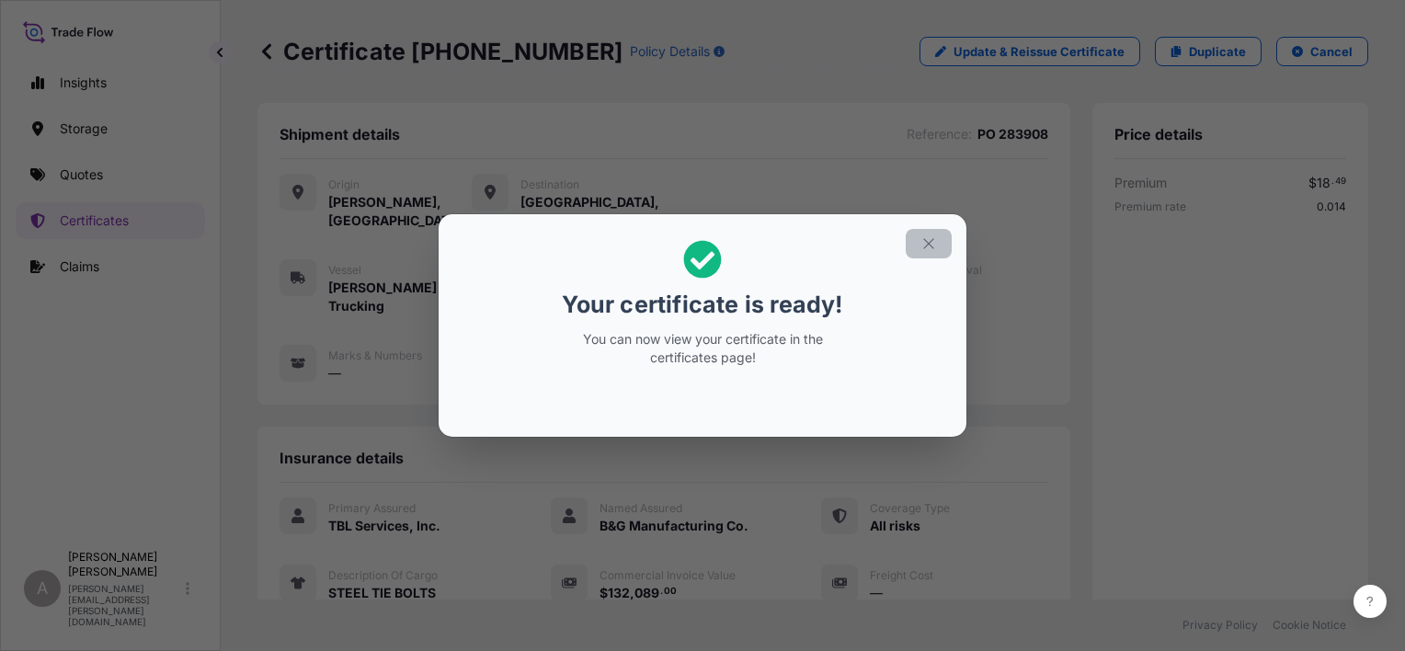
click at [930, 242] on icon "button" at bounding box center [929, 243] width 17 height 17
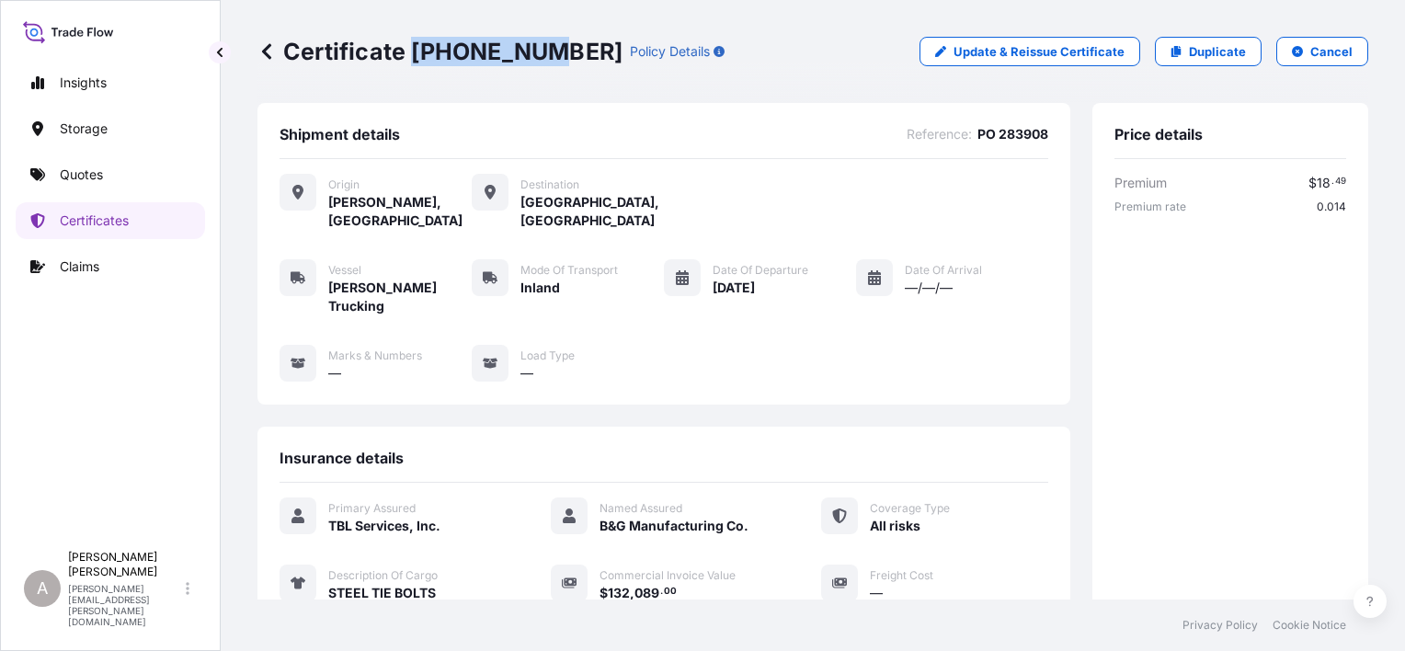
drag, startPoint x: 410, startPoint y: 48, endPoint x: 537, endPoint y: 57, distance: 127.2
click at [537, 57] on p "Certificate [PHONE_NUMBER]" at bounding box center [439, 51] width 365 height 29
copy p "32031-42-"
